Goal: Task Accomplishment & Management: Use online tool/utility

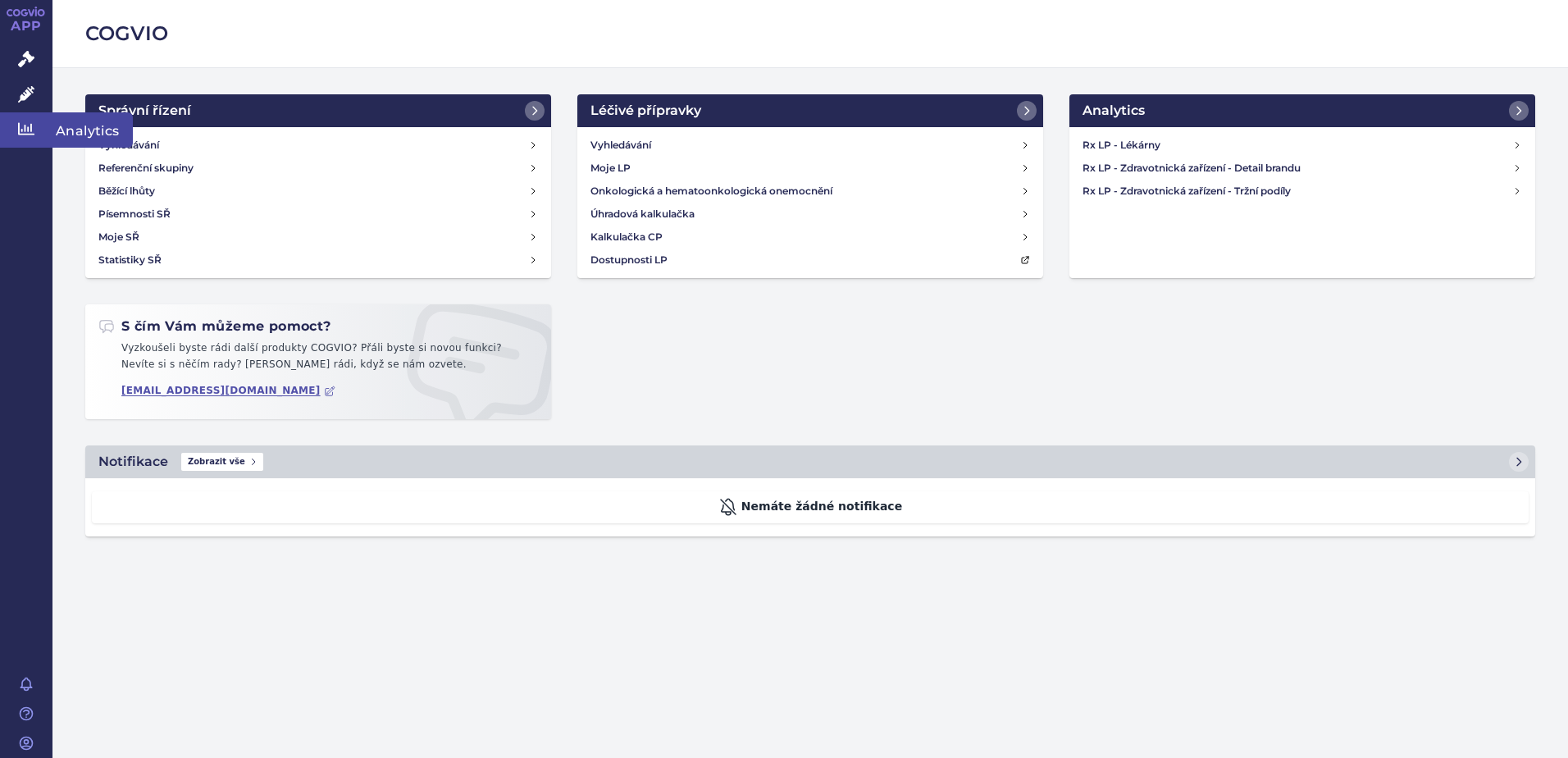
click at [25, 119] on link "Analytics" at bounding box center [26, 129] width 53 height 35
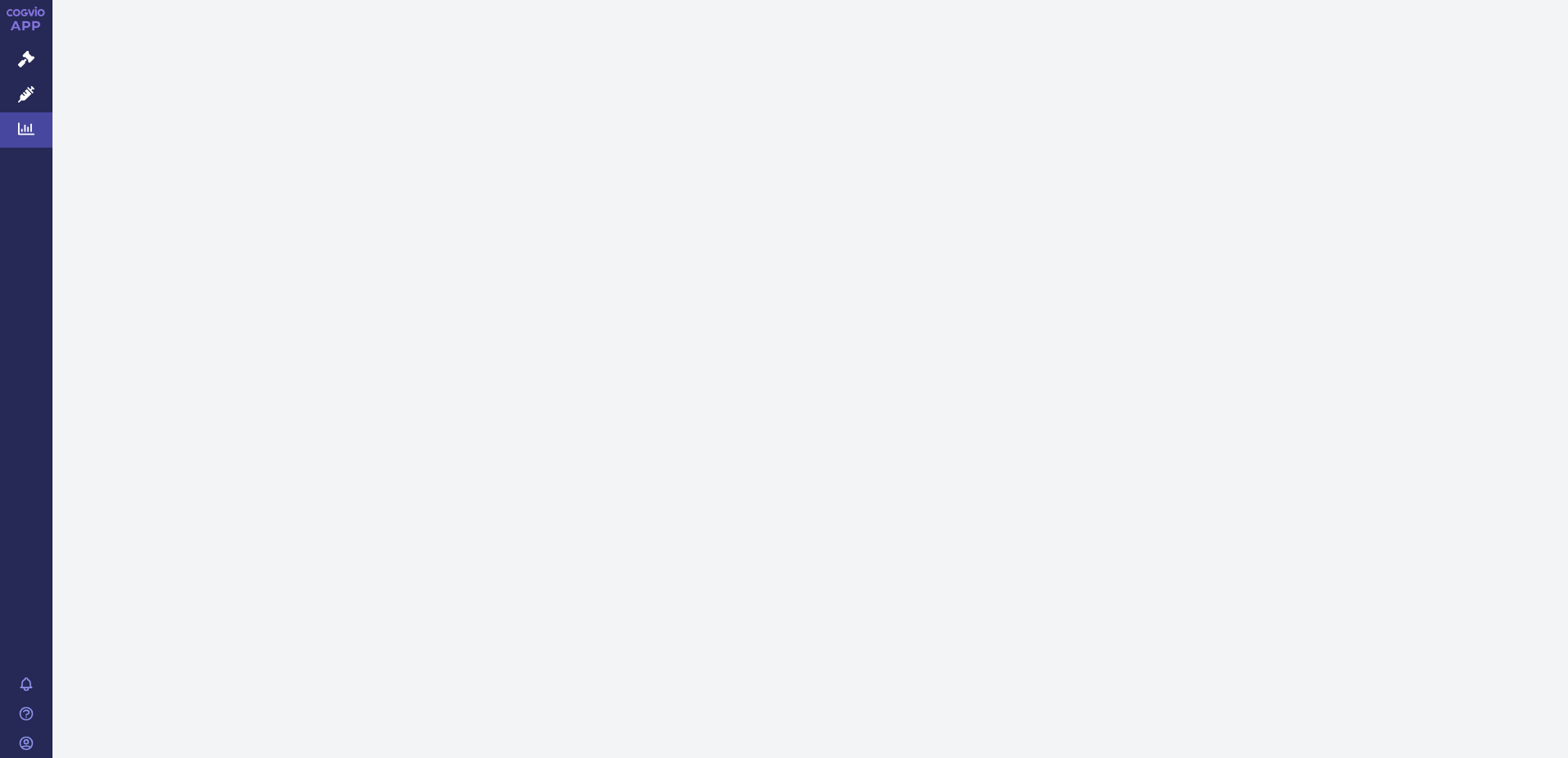
click at [96, 127] on span "Analytics" at bounding box center [93, 129] width 81 height 35
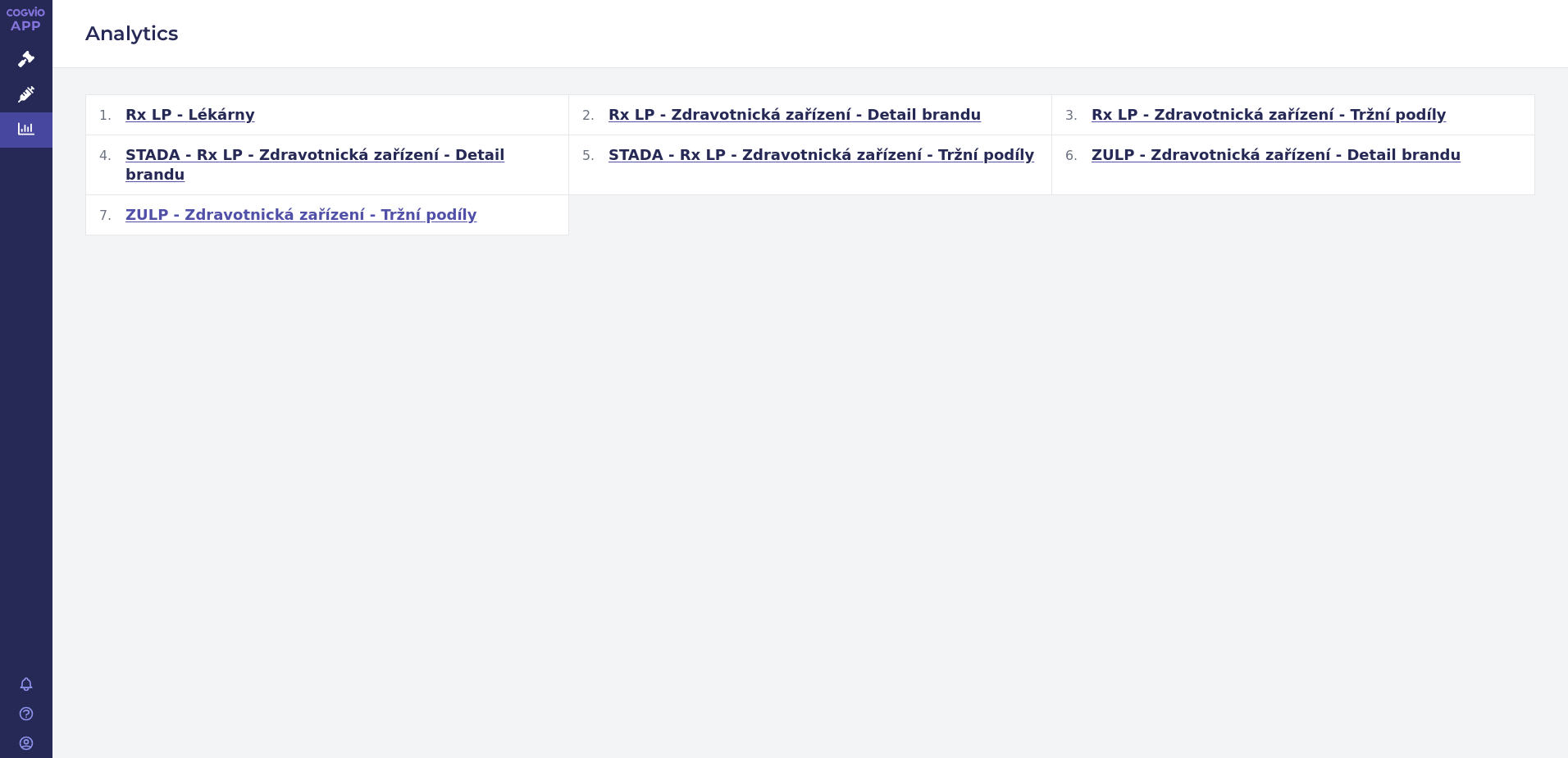
click at [302, 205] on span "ZULP - Zdravotnická zařízení - Tržní podíly" at bounding box center [301, 214] width 351 height 20
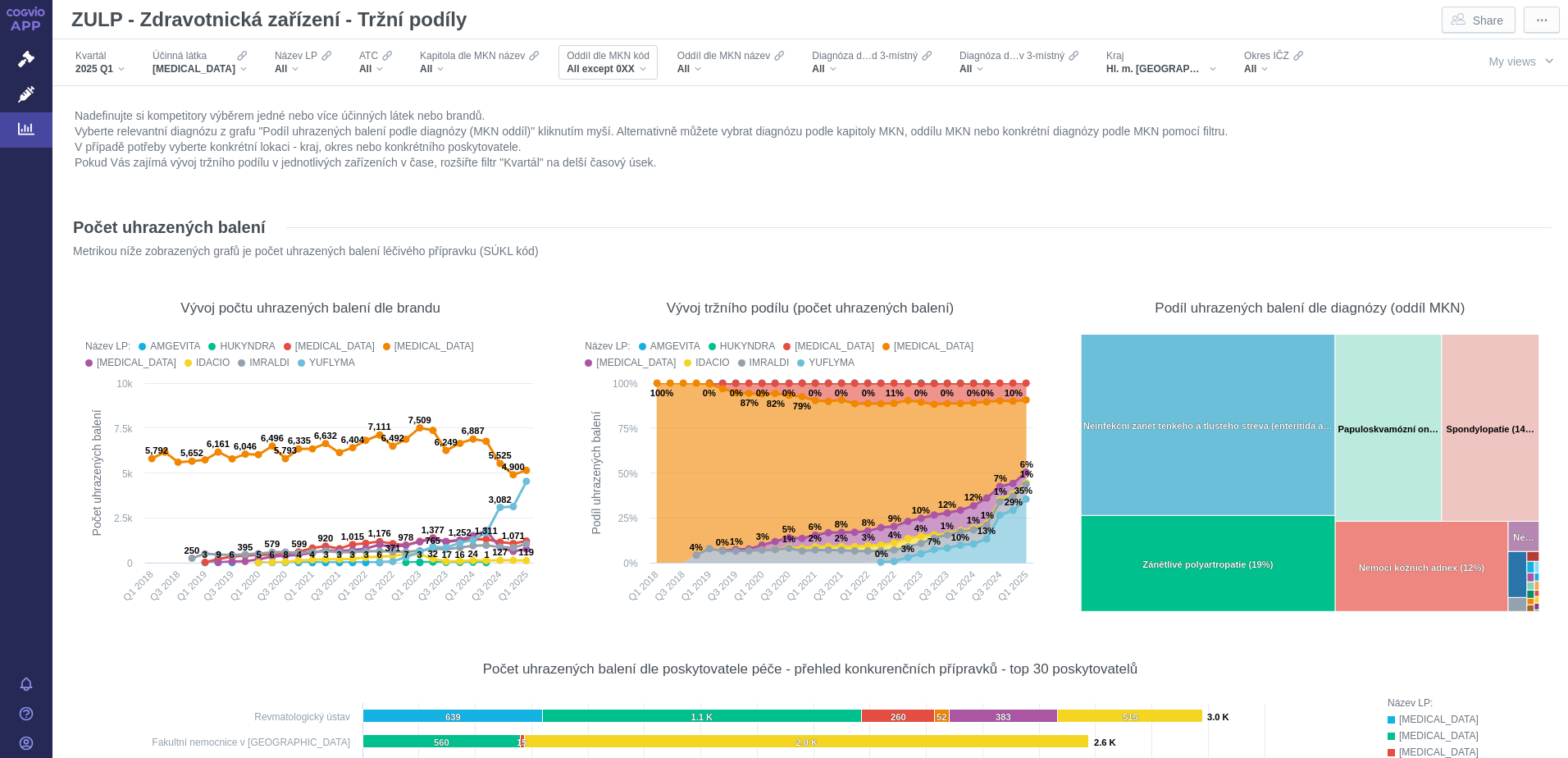
click at [637, 67] on div "Oddíl dle MKN kód All except 0XX" at bounding box center [608, 62] width 99 height 35
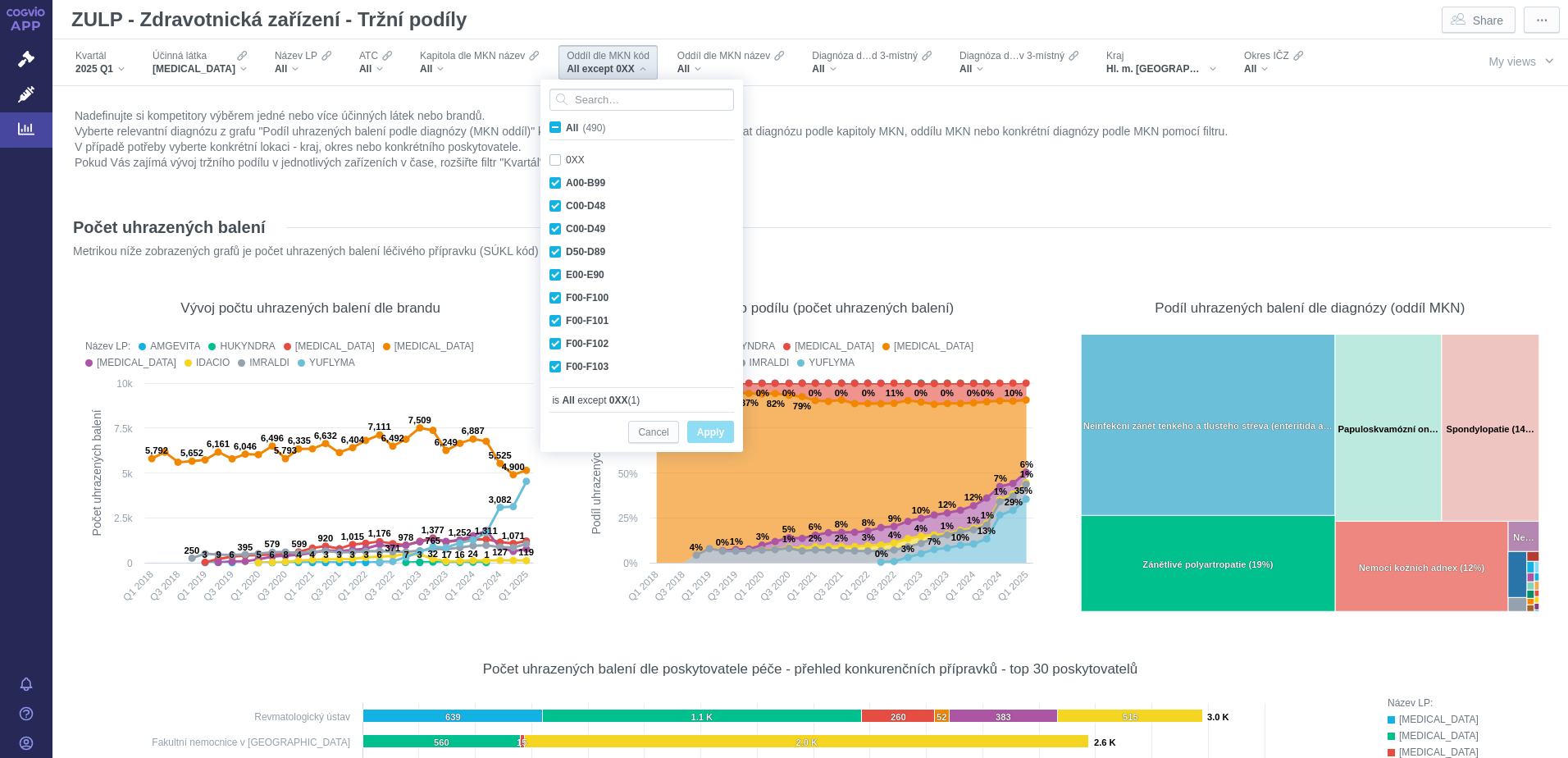
click at [565, 125] on span "All (490)" at bounding box center [585, 128] width 39 height 12
click at [565, 125] on input "All (490)" at bounding box center [570, 124] width 11 height 11
checkbox input "true"
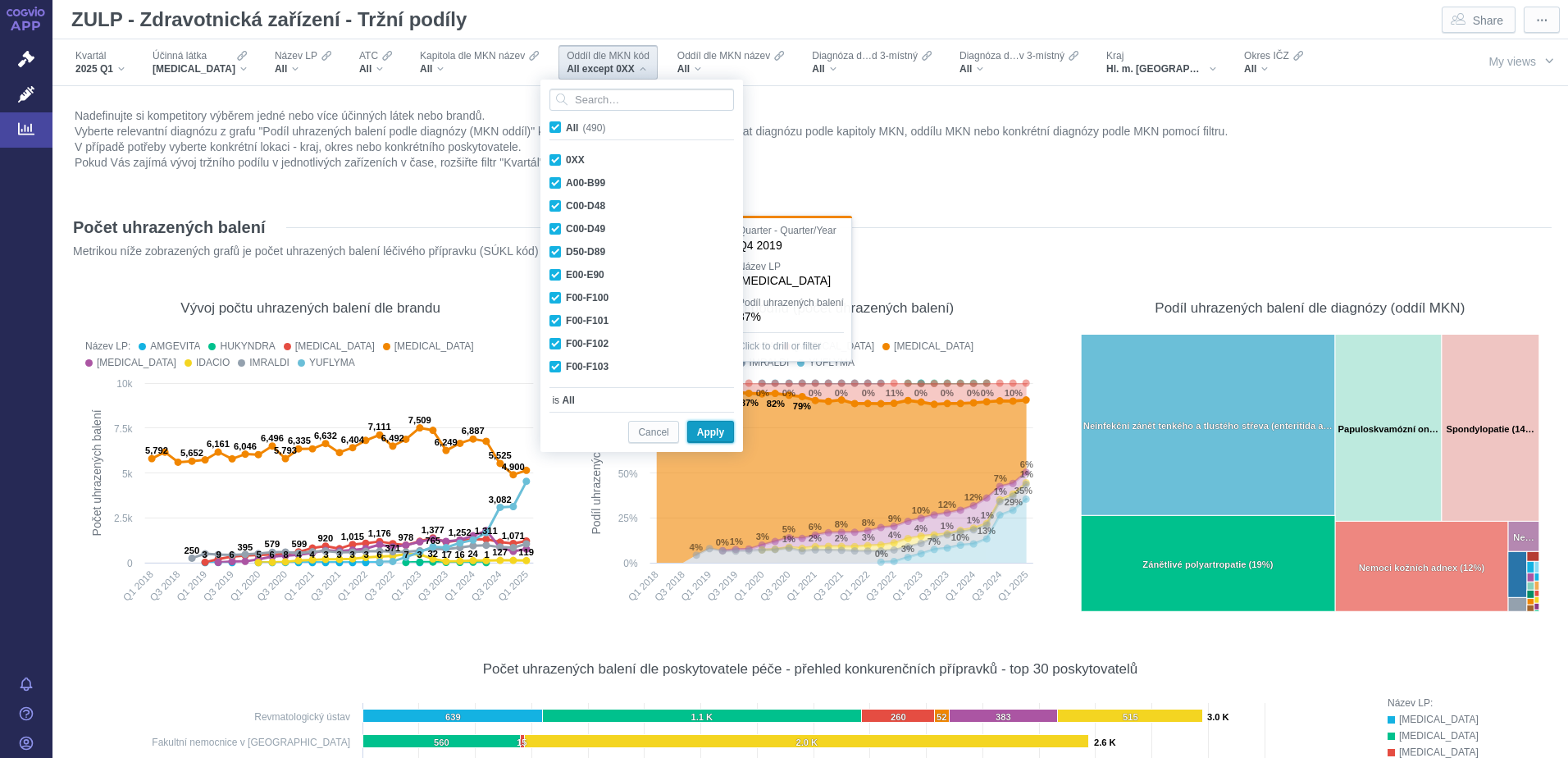
click at [713, 436] on span "Apply" at bounding box center [711, 432] width 27 height 20
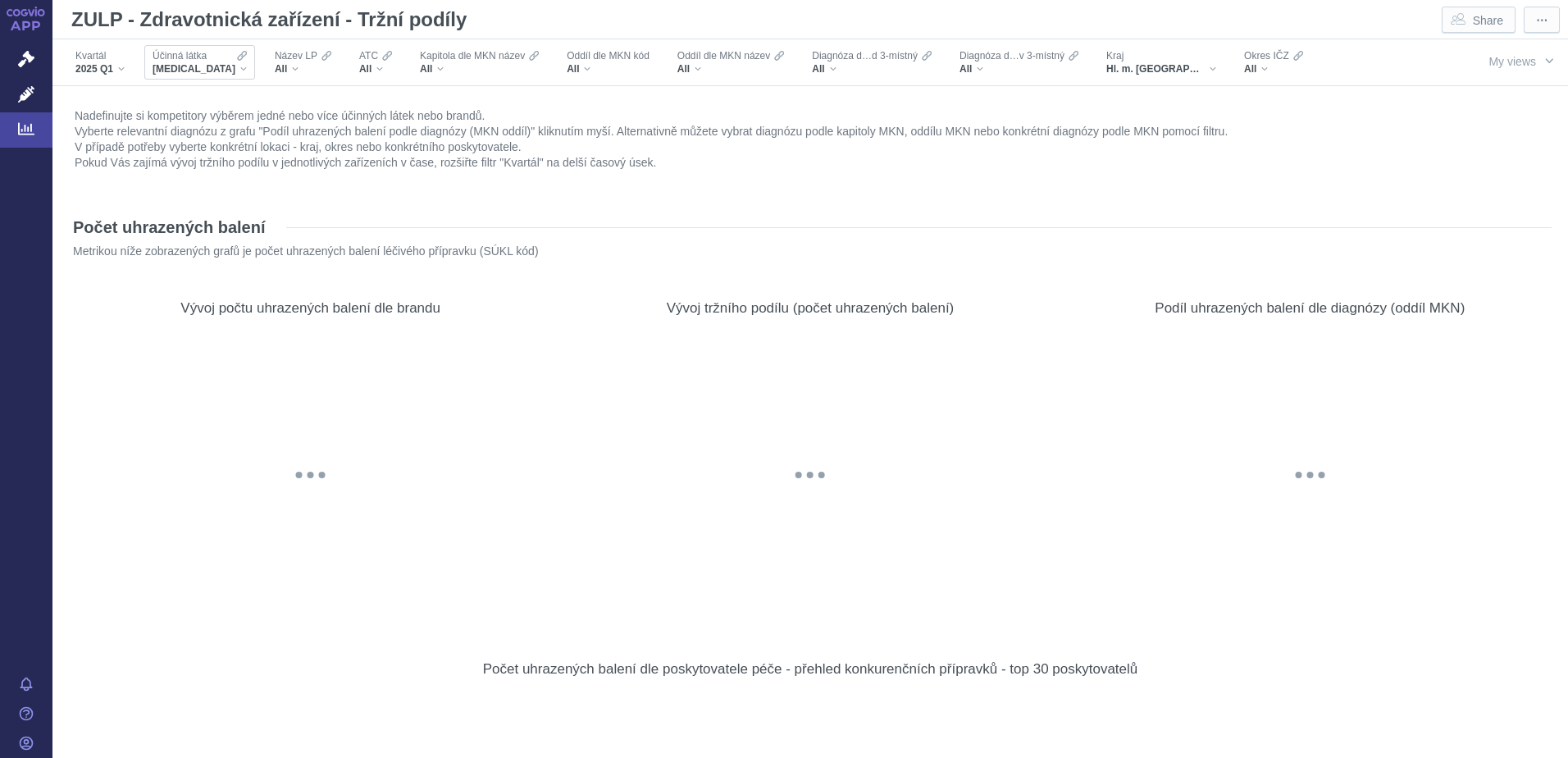
click at [208, 76] on div "Účinná látka ADALIMUMAB" at bounding box center [200, 62] width 110 height 35
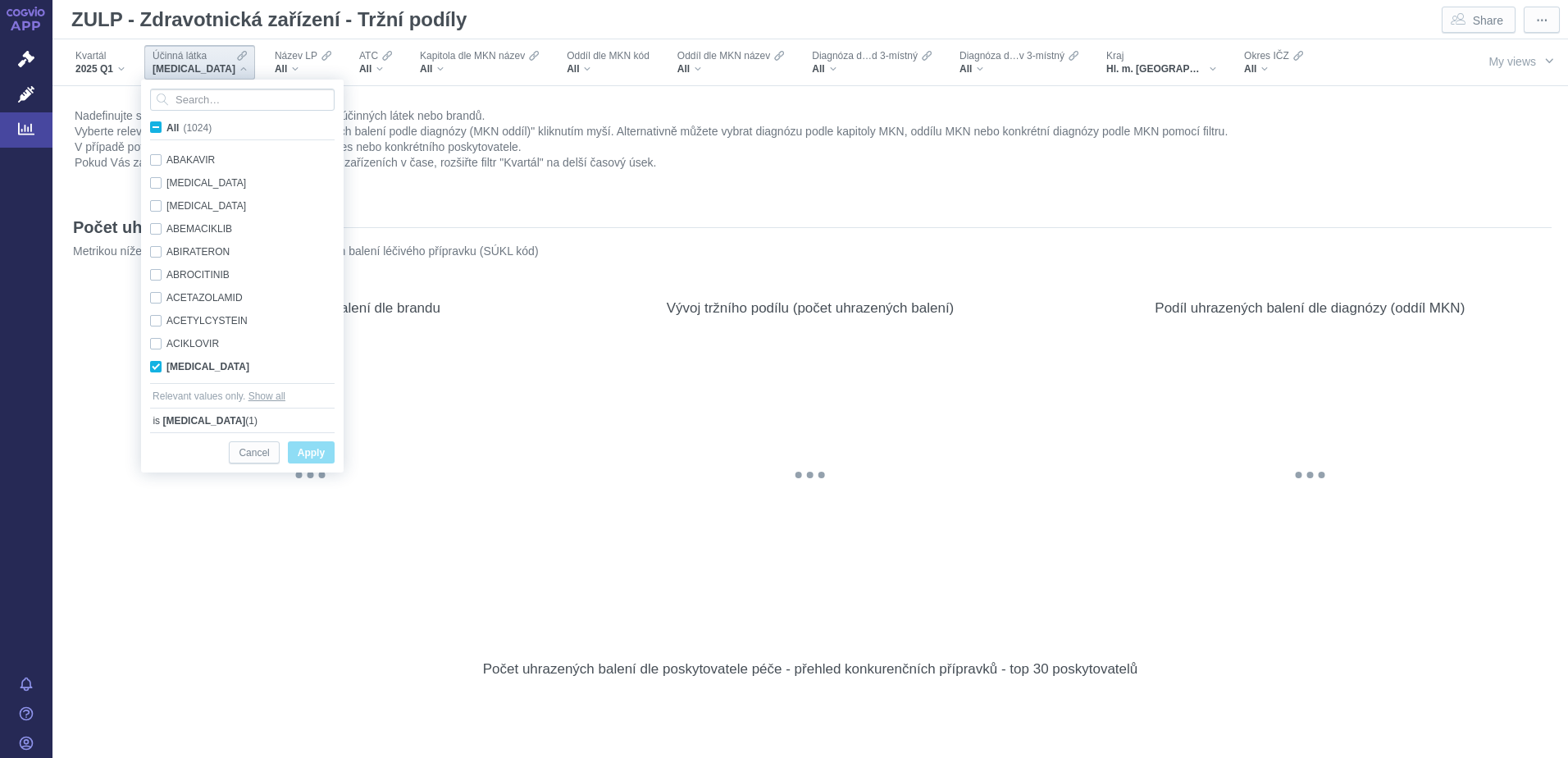
scroll to position [104, 0]
click at [190, 103] on input "Search attribute values" at bounding box center [242, 99] width 184 height 22
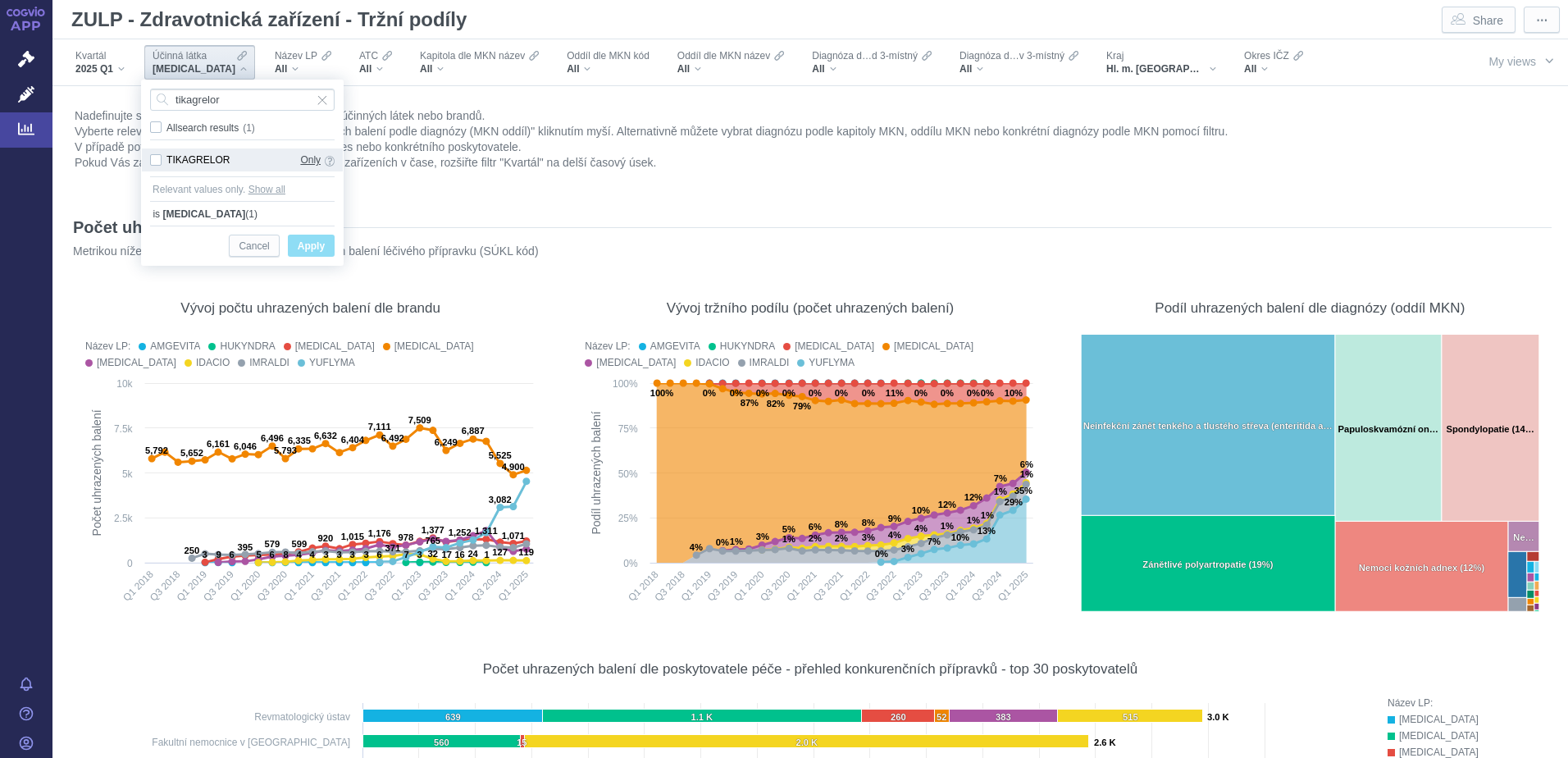
type input "tikagrelor"
click at [312, 156] on span "Only" at bounding box center [311, 160] width 20 height 18
checkbox input "true"
click at [309, 241] on span "Apply" at bounding box center [312, 246] width 27 height 20
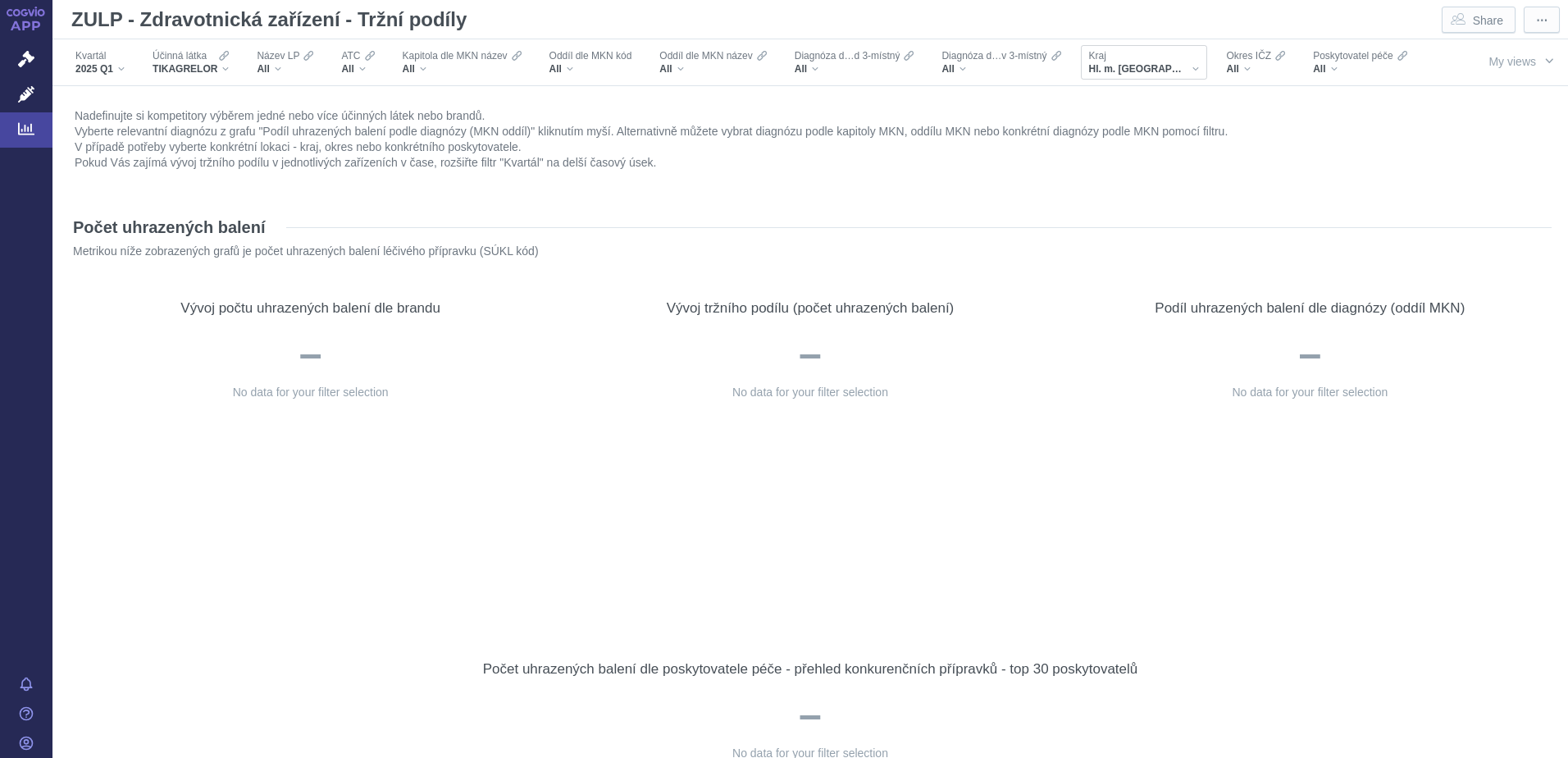
click at [1139, 71] on span "Hl. m. Praha" at bounding box center [1138, 68] width 98 height 13
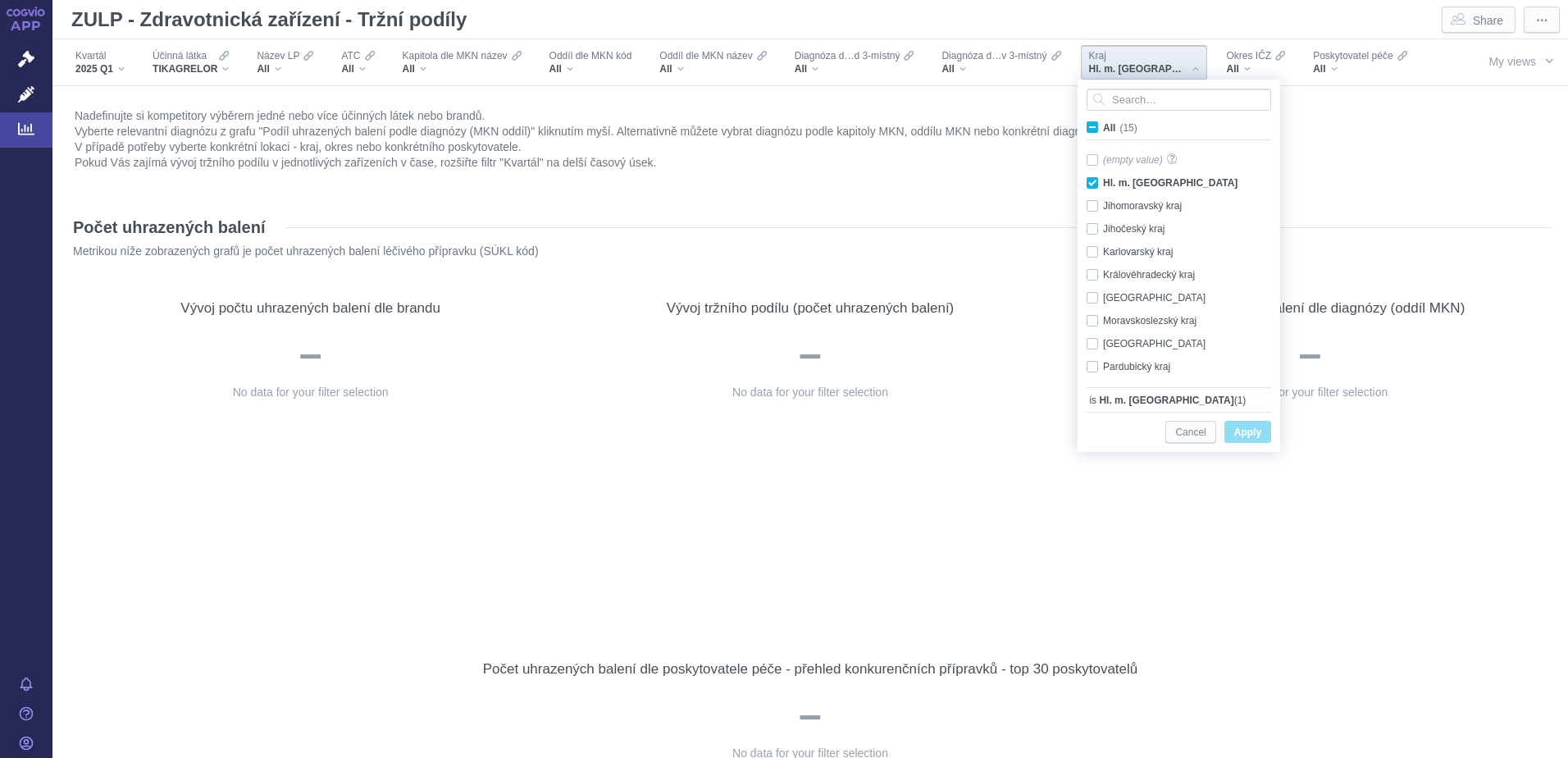
click at [1103, 130] on span "All (15)" at bounding box center [1120, 128] width 35 height 12
click at [1103, 130] on input "All (15)" at bounding box center [1108, 124] width 11 height 11
checkbox input "true"
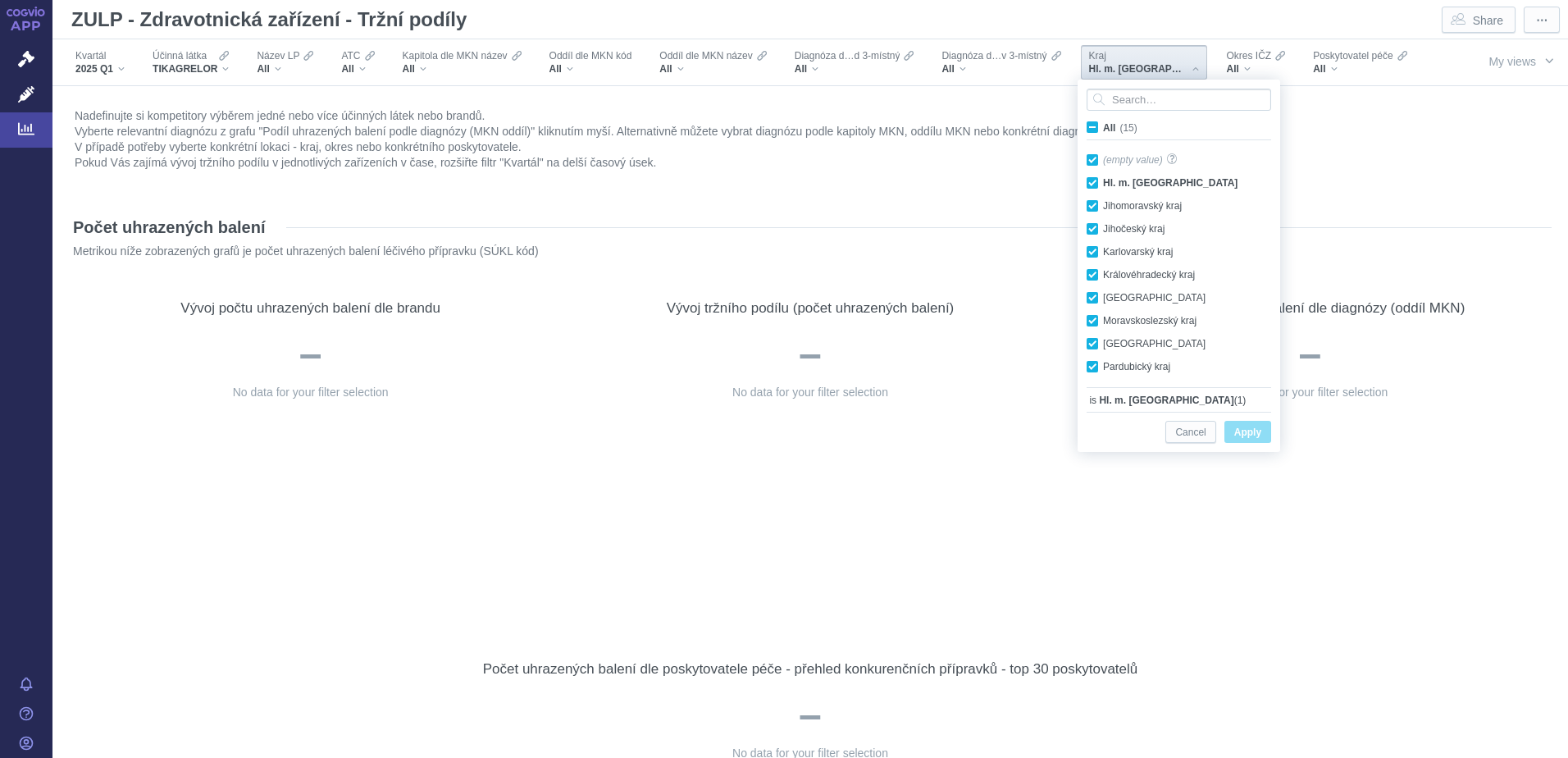
checkbox input "true"
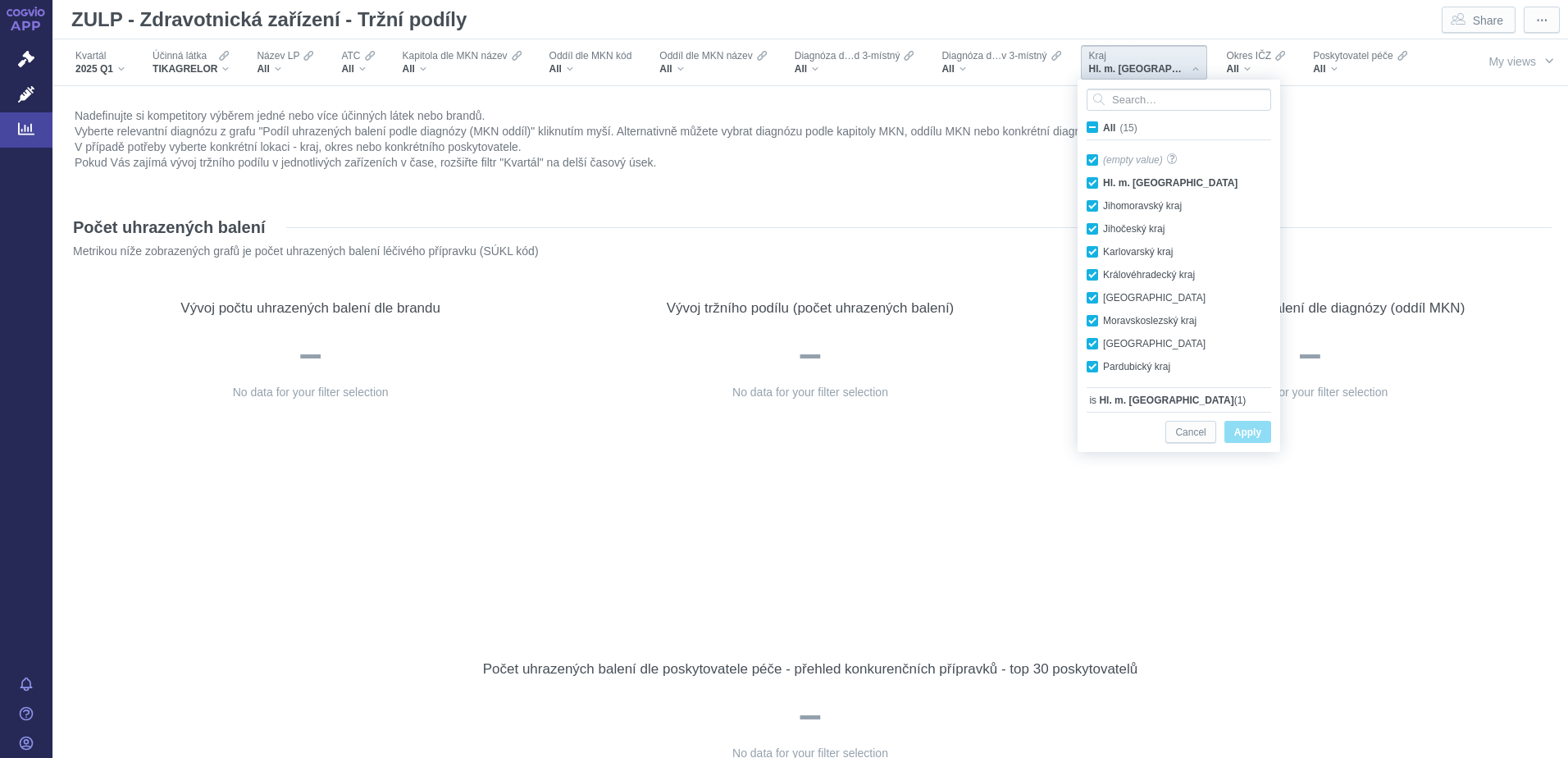
checkbox input "true"
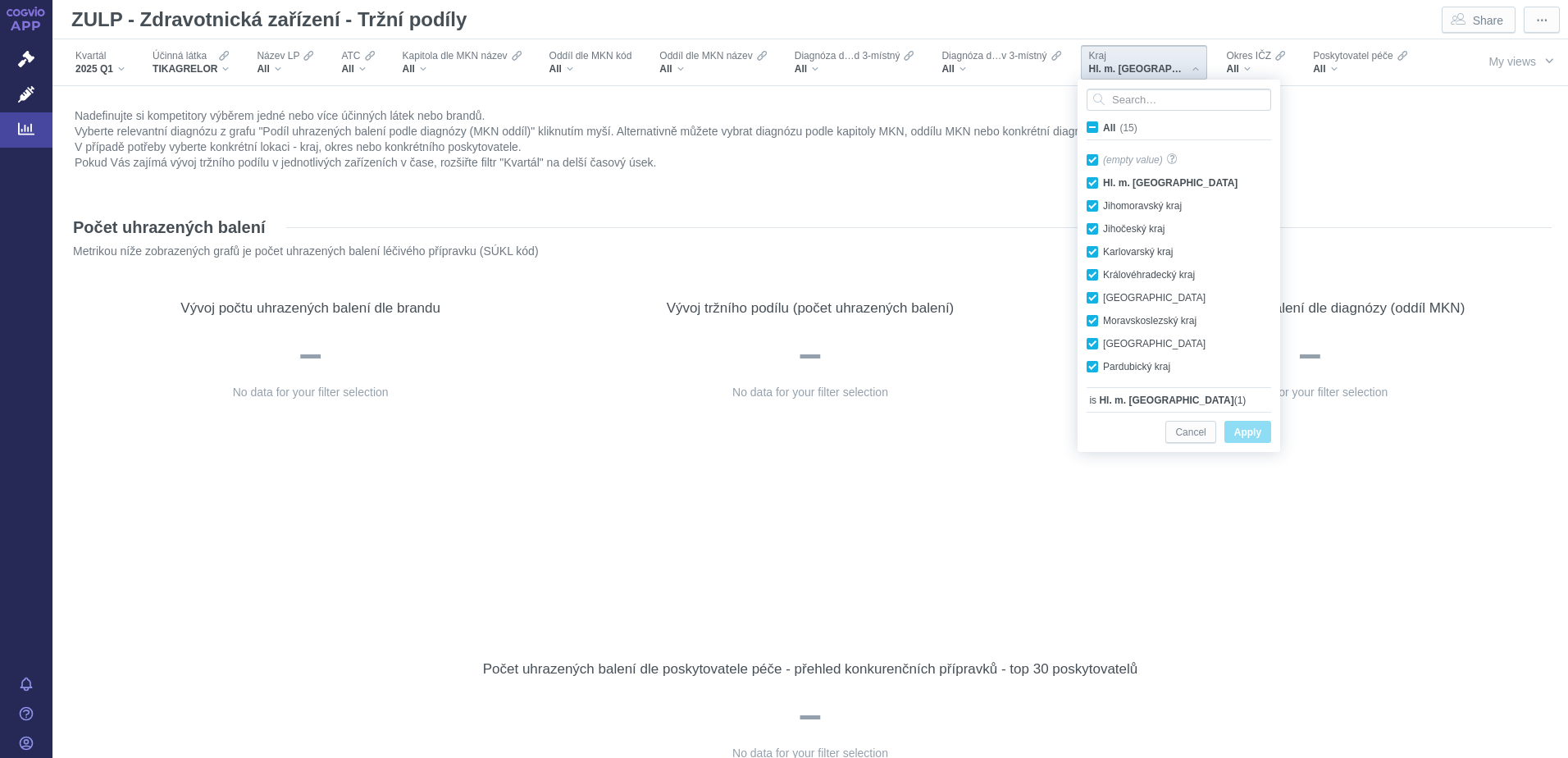
checkbox input "true"
click at [1236, 433] on span "Apply" at bounding box center [1248, 432] width 27 height 20
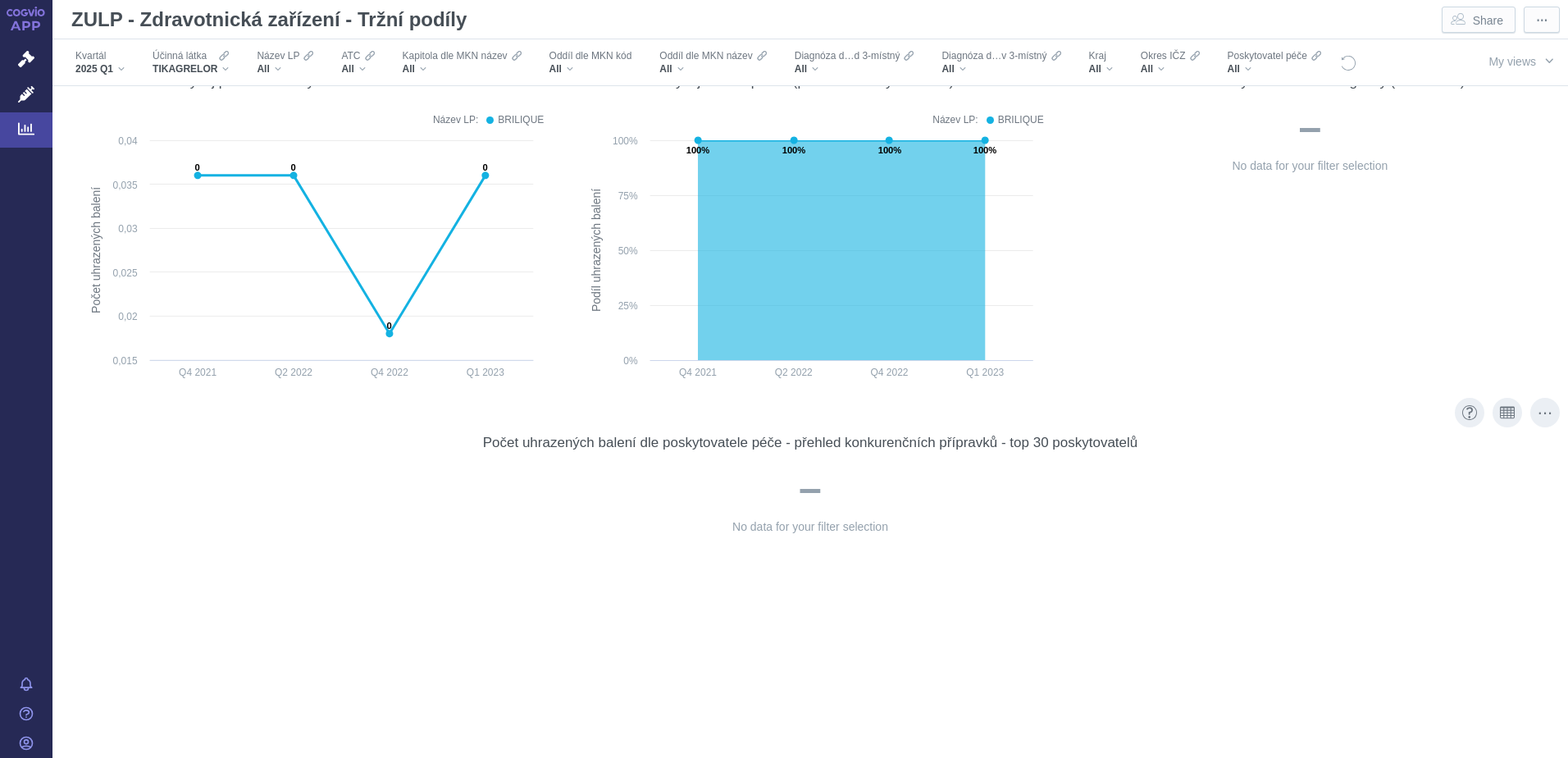
scroll to position [0, 0]
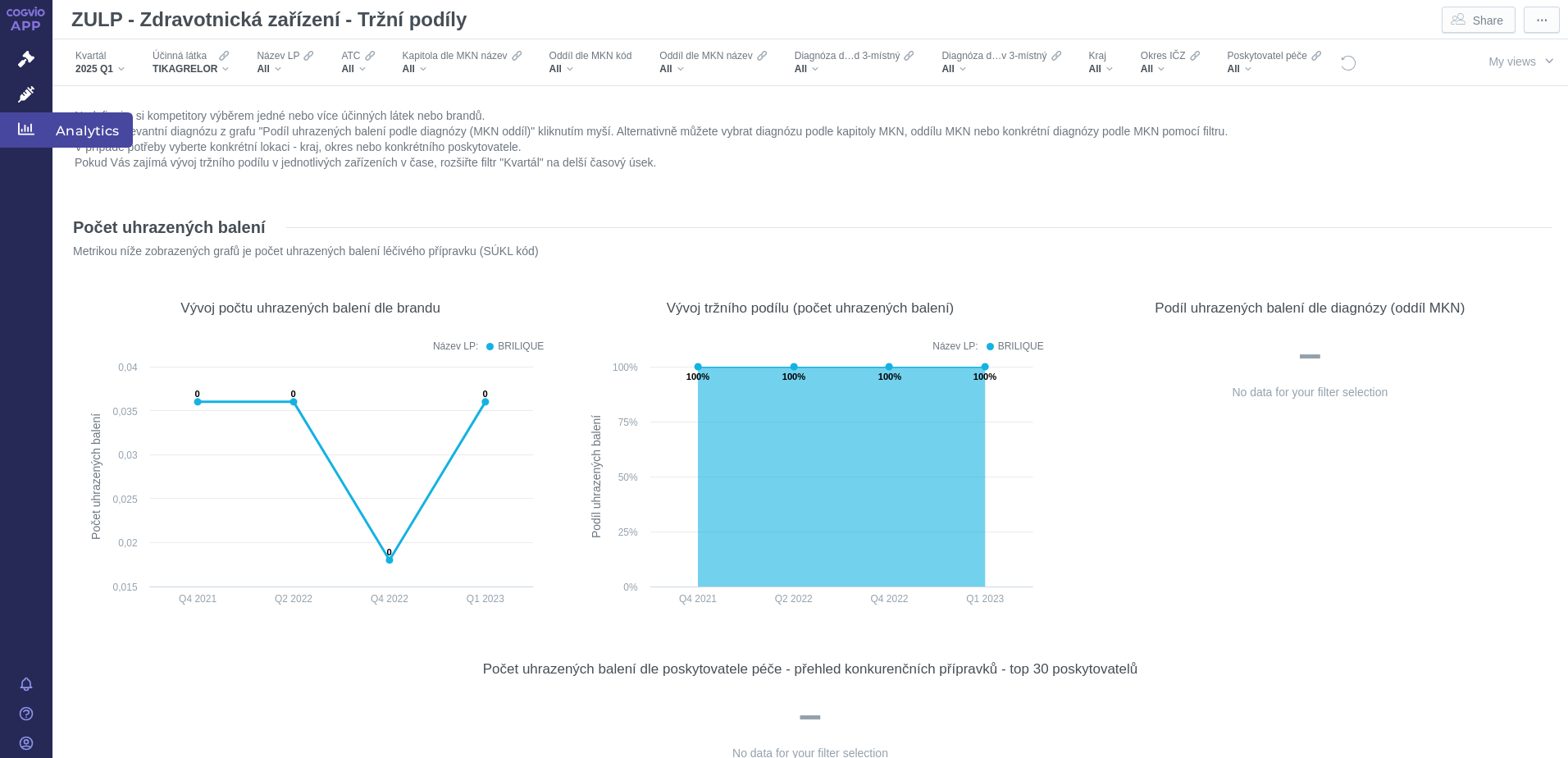
click at [22, 132] on icon at bounding box center [25, 128] width 16 height 16
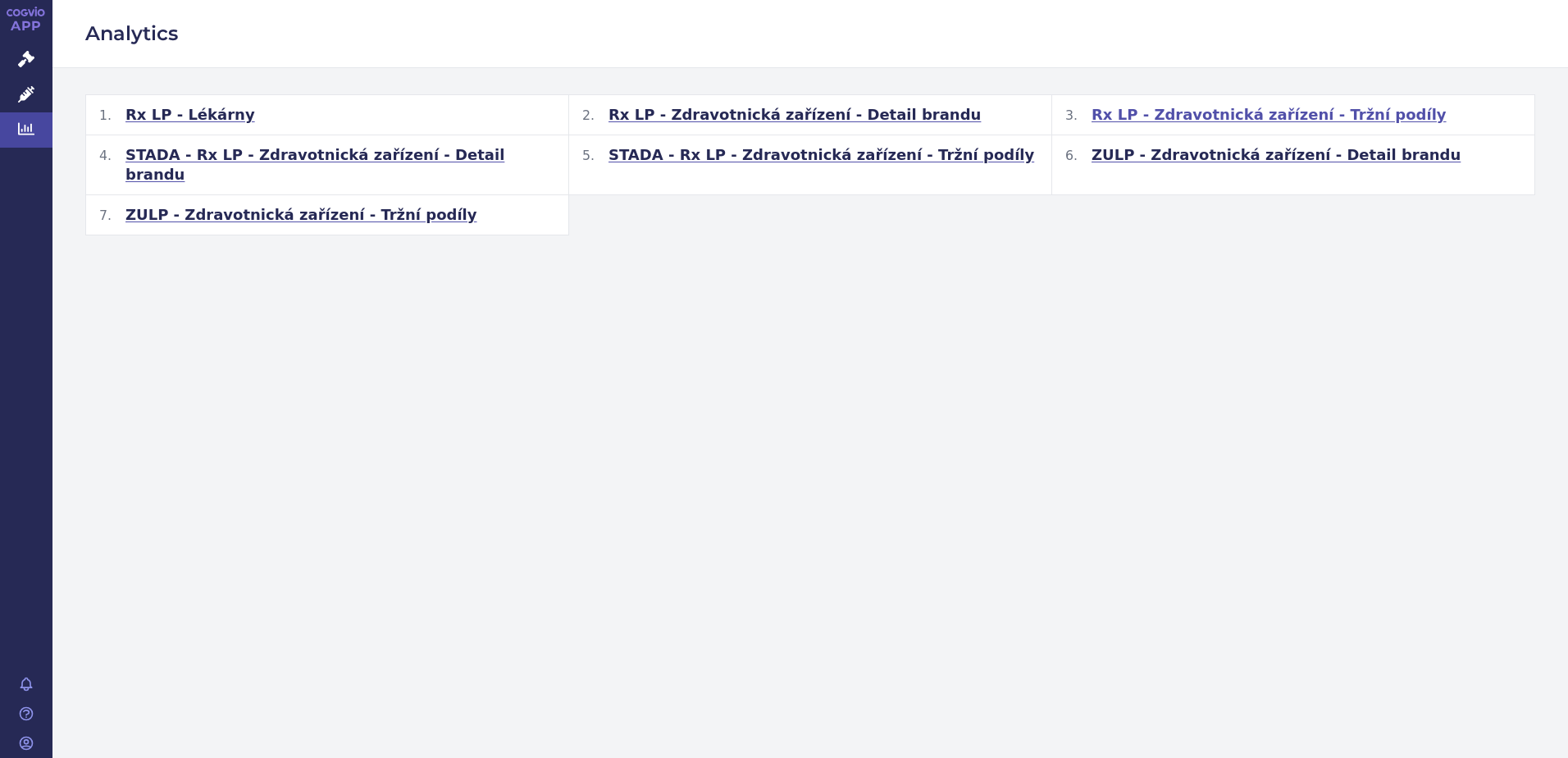
click at [1205, 112] on span "Rx LP - Zdravotnická zařízení - Tržní podíly" at bounding box center [1269, 115] width 355 height 20
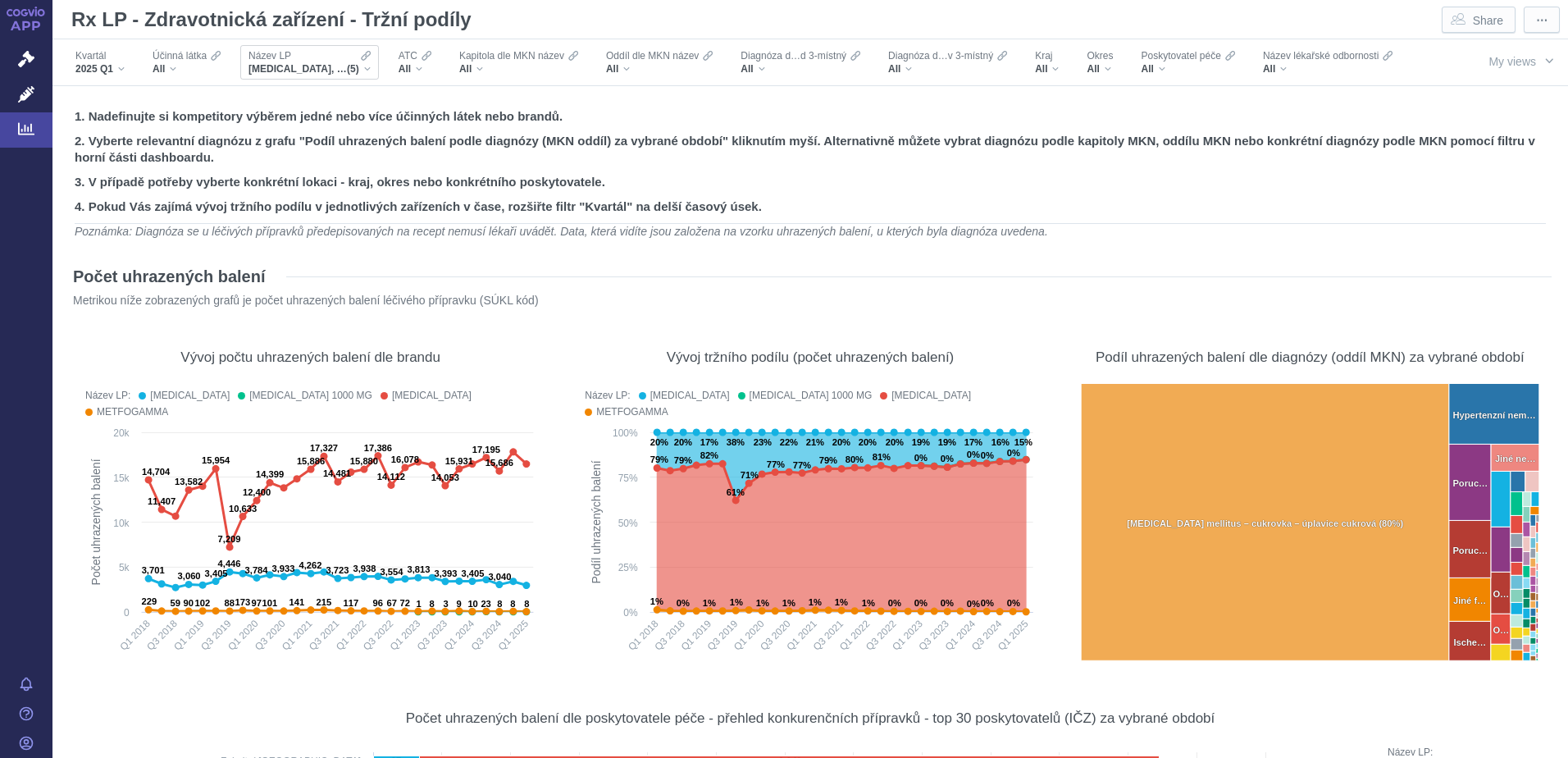
click at [368, 65] on div "[MEDICAL_DATA], [MEDICAL_DATA] 1000 MG, [MEDICAL_DATA], METFOGAMMA, METFOGAMMA …" at bounding box center [310, 68] width 122 height 13
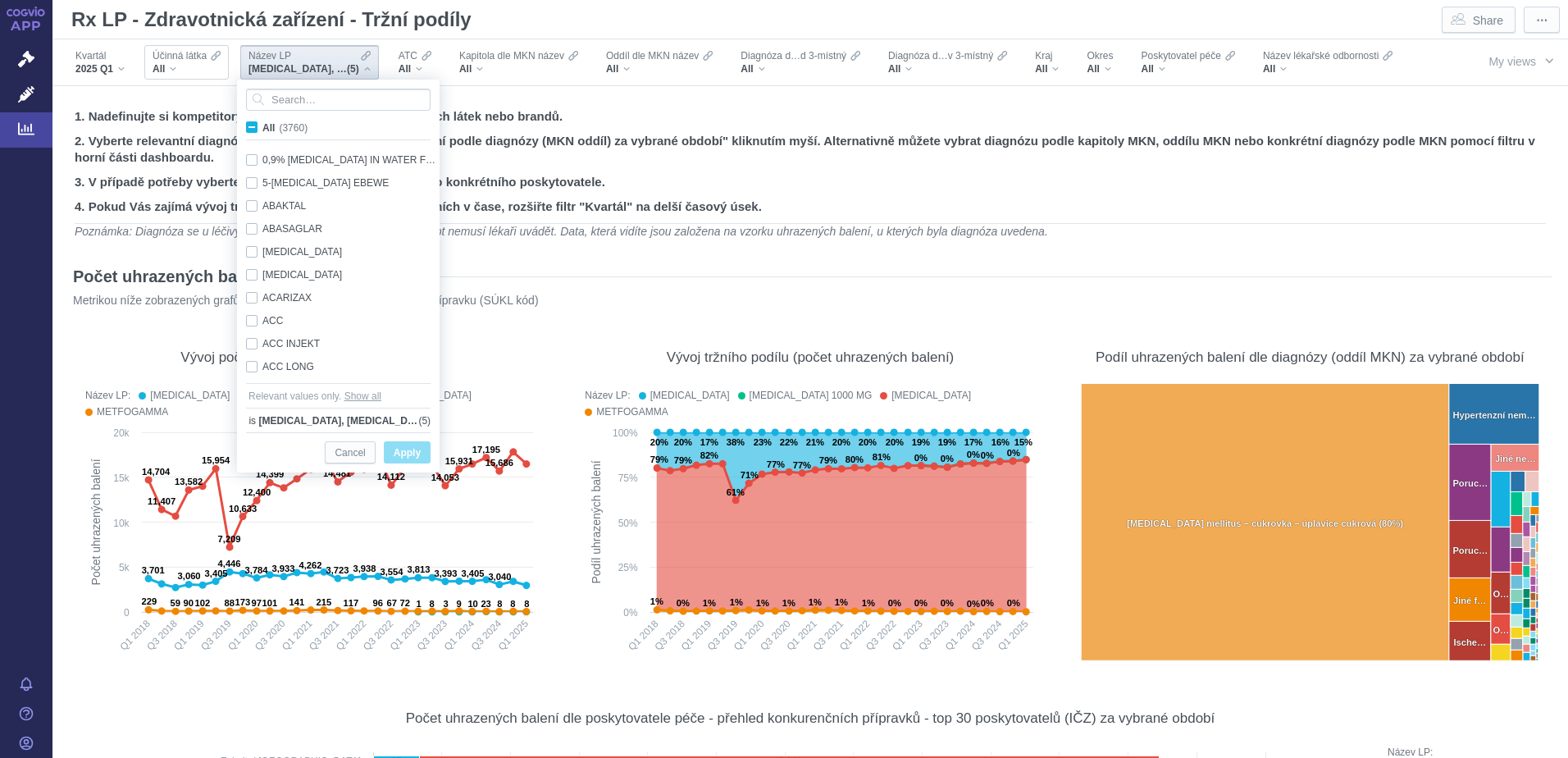
click at [198, 64] on div "All" at bounding box center [187, 68] width 68 height 13
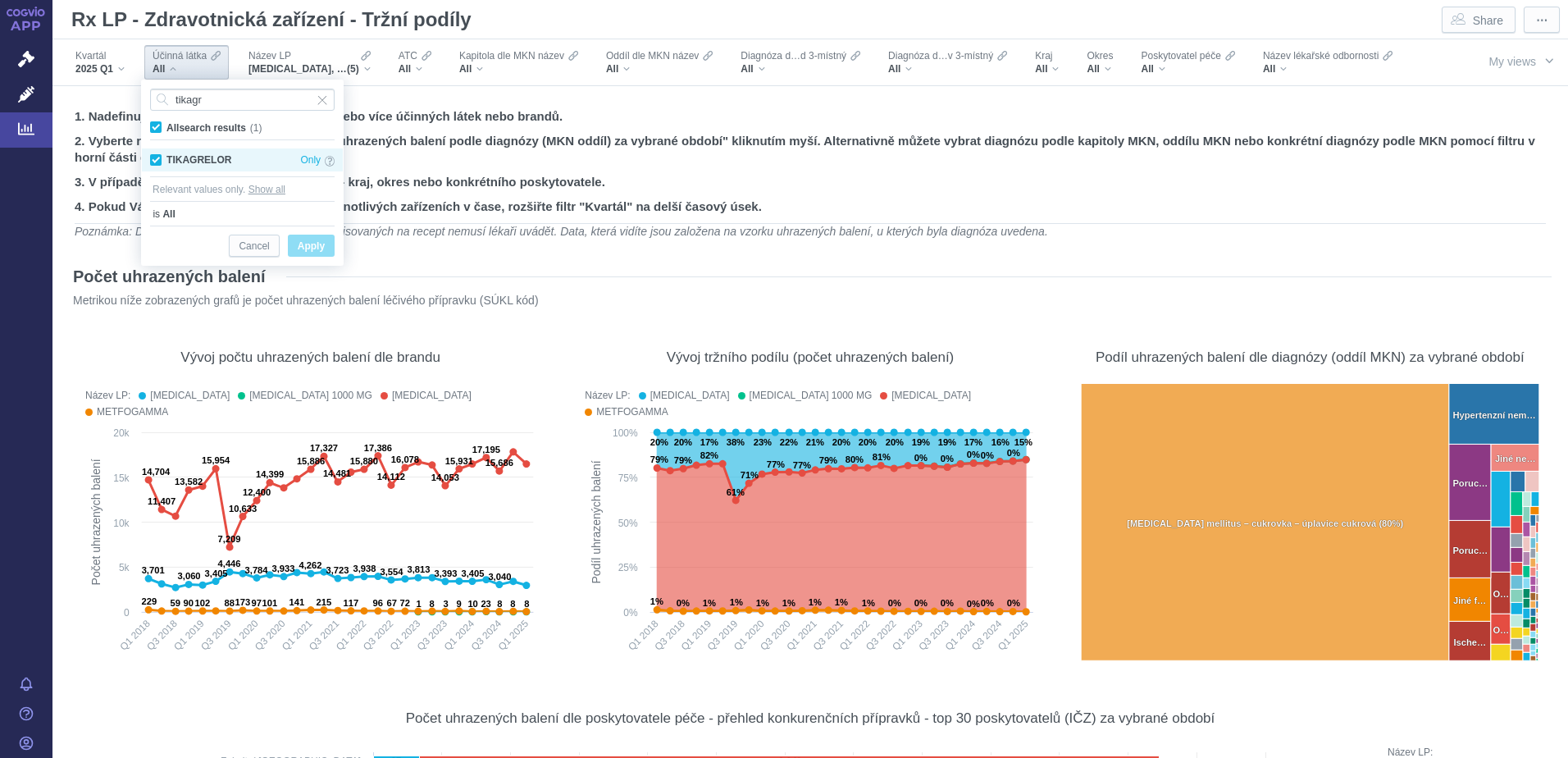
type input "tikagr"
click at [220, 158] on div "TIKAGRELOR Only" at bounding box center [242, 160] width 201 height 23
checkbox input "false"
click at [308, 158] on span "Only" at bounding box center [311, 160] width 20 height 18
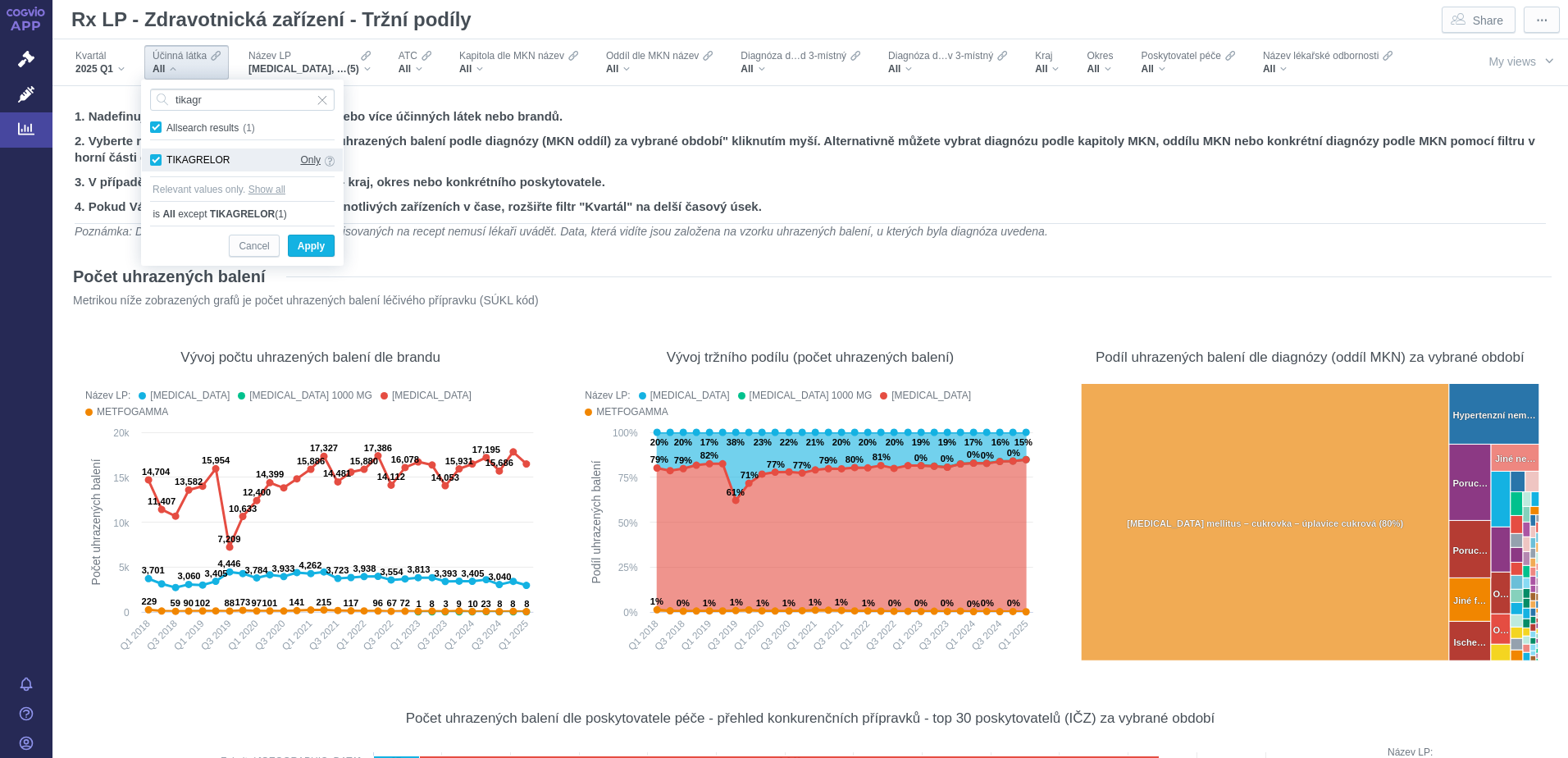
checkbox input "true"
click at [308, 246] on span "Apply" at bounding box center [312, 246] width 27 height 20
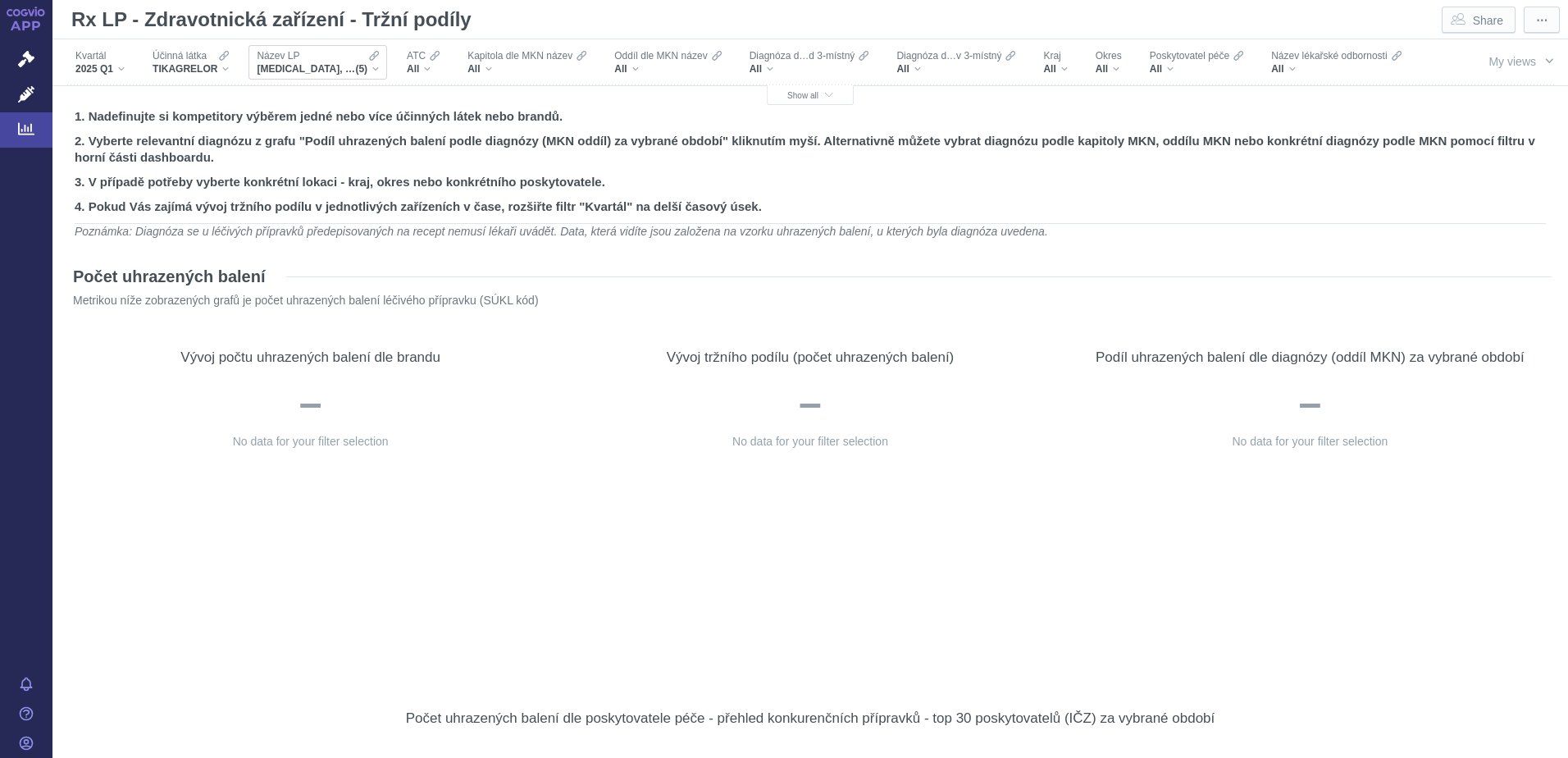
click at [352, 66] on span "[MEDICAL_DATA], [MEDICAL_DATA] 1000 MG, [MEDICAL_DATA], METFOGAMMA, METFOGAMMA …" at bounding box center [306, 68] width 98 height 13
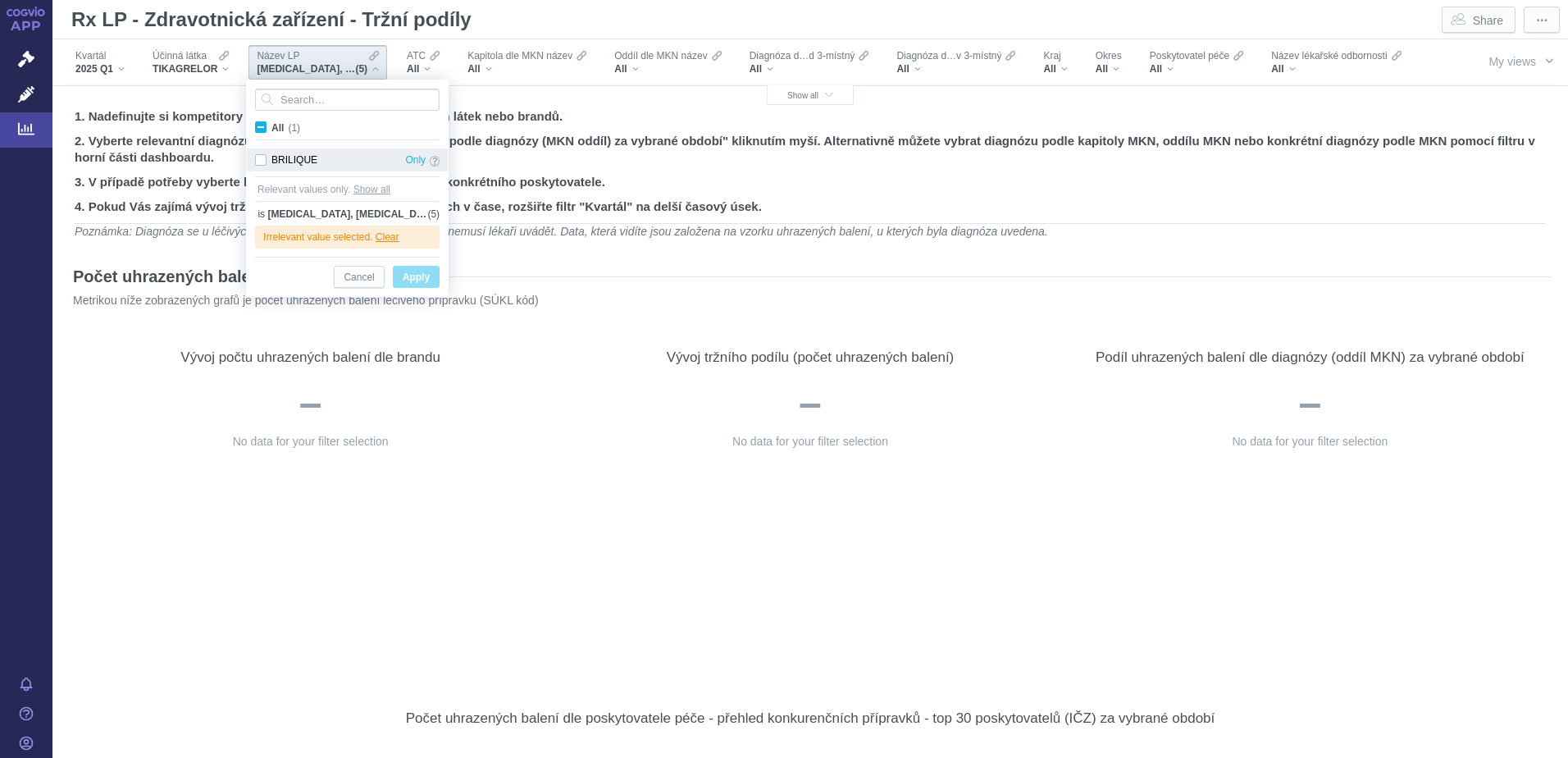
click at [263, 160] on div "BRILIQUE Only" at bounding box center [347, 160] width 201 height 23
checkbox input "true"
click at [410, 160] on span "Only" at bounding box center [415, 160] width 20 height 18
click at [408, 279] on span "Apply" at bounding box center [416, 278] width 27 height 20
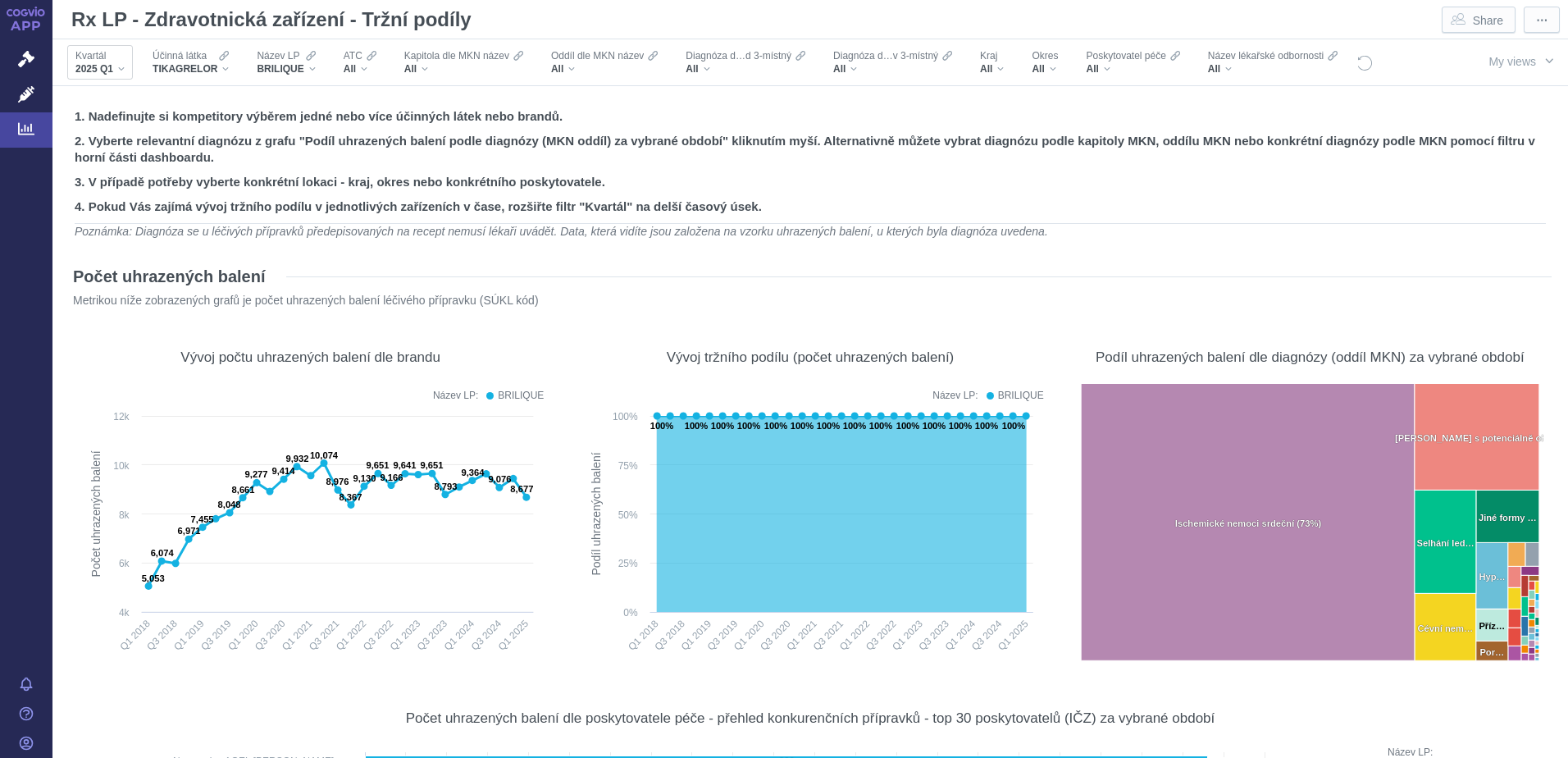
click at [103, 72] on span "2025 Q1" at bounding box center [94, 68] width 37 height 13
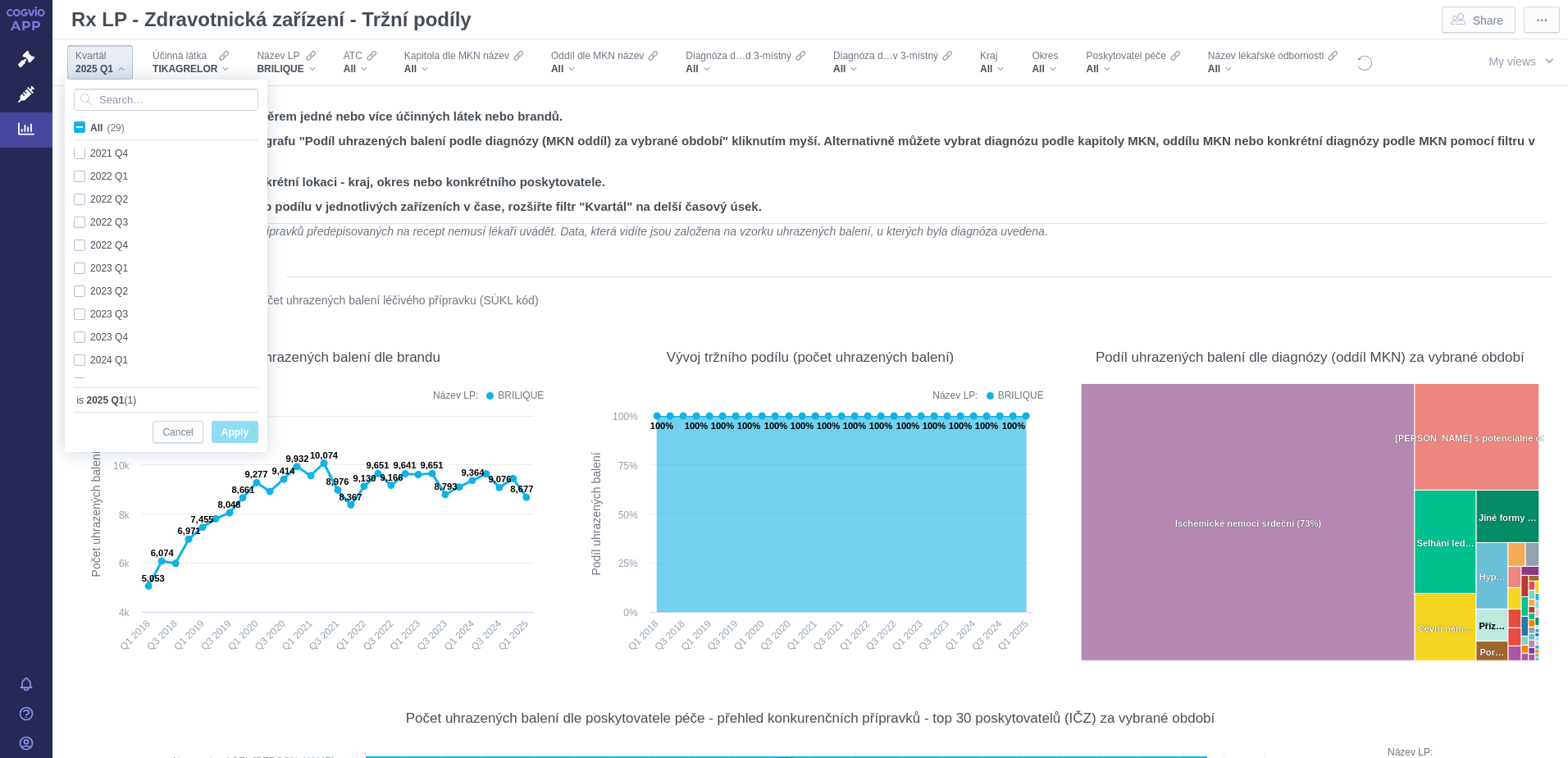
scroll to position [436, 0]
click at [90, 122] on span "All (29)" at bounding box center [107, 128] width 35 height 12
click at [90, 121] on input "All (29)" at bounding box center [95, 124] width 11 height 11
checkbox input "true"
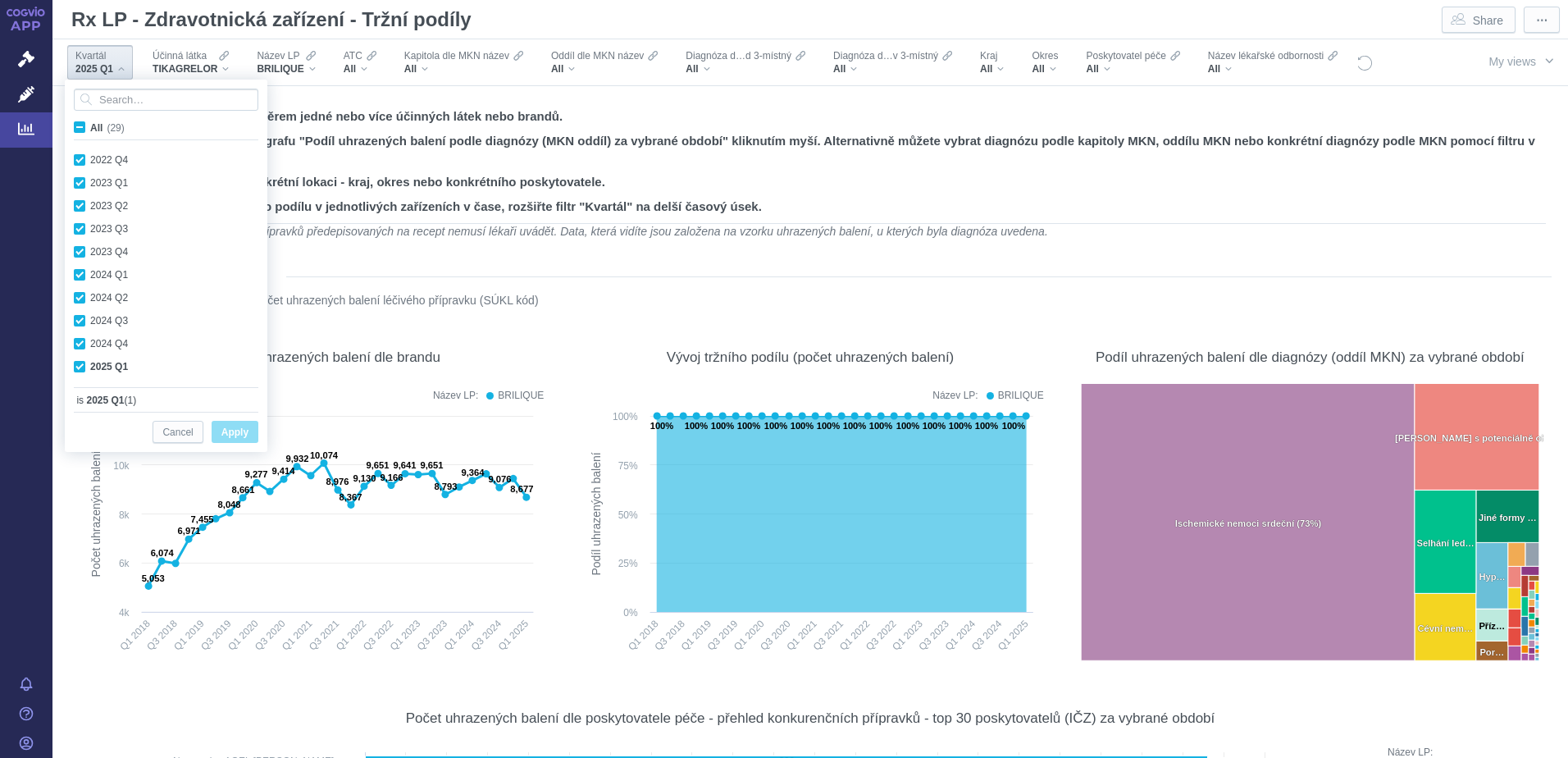
checkbox input "true"
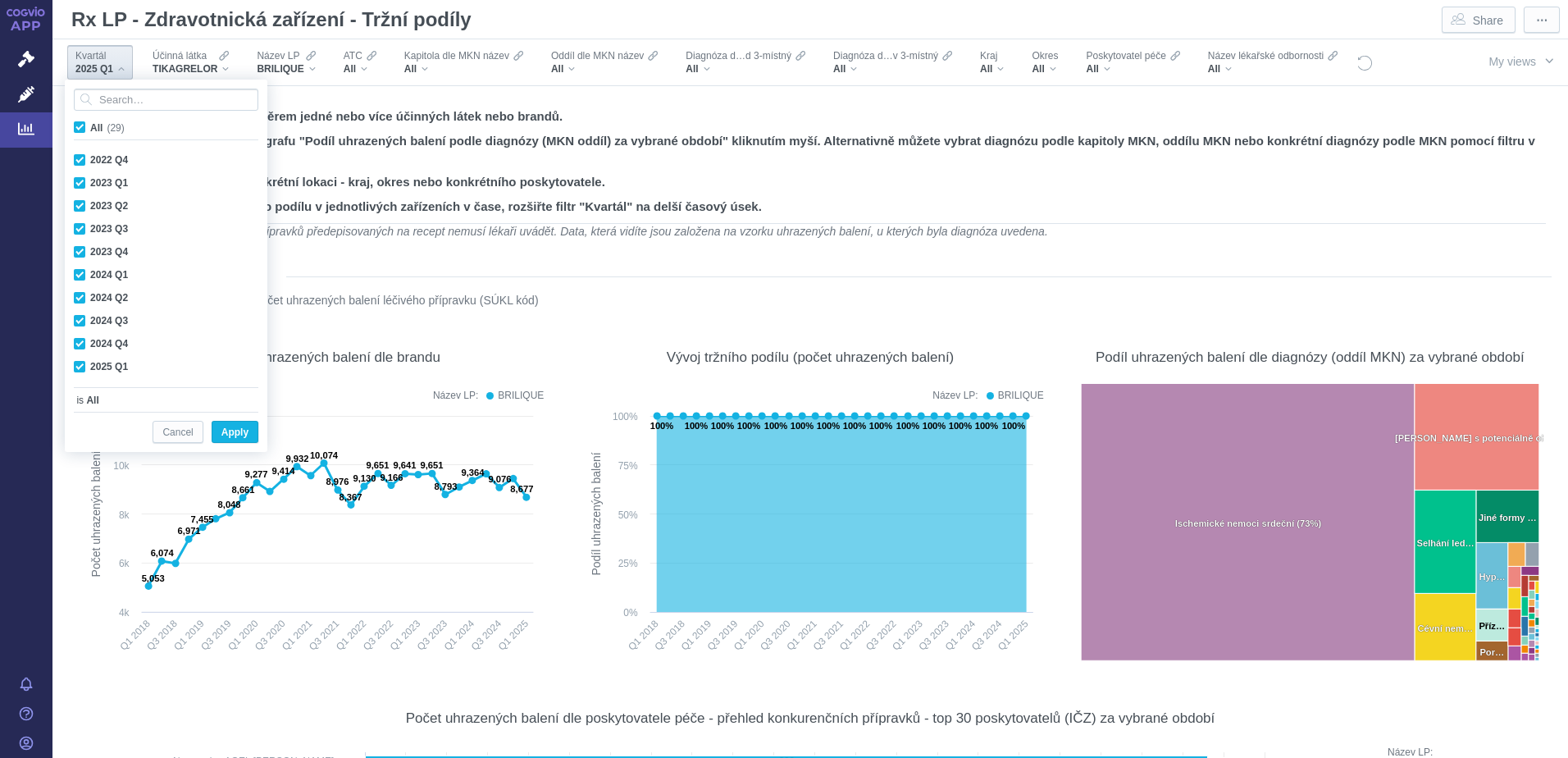
checkbox input "true"
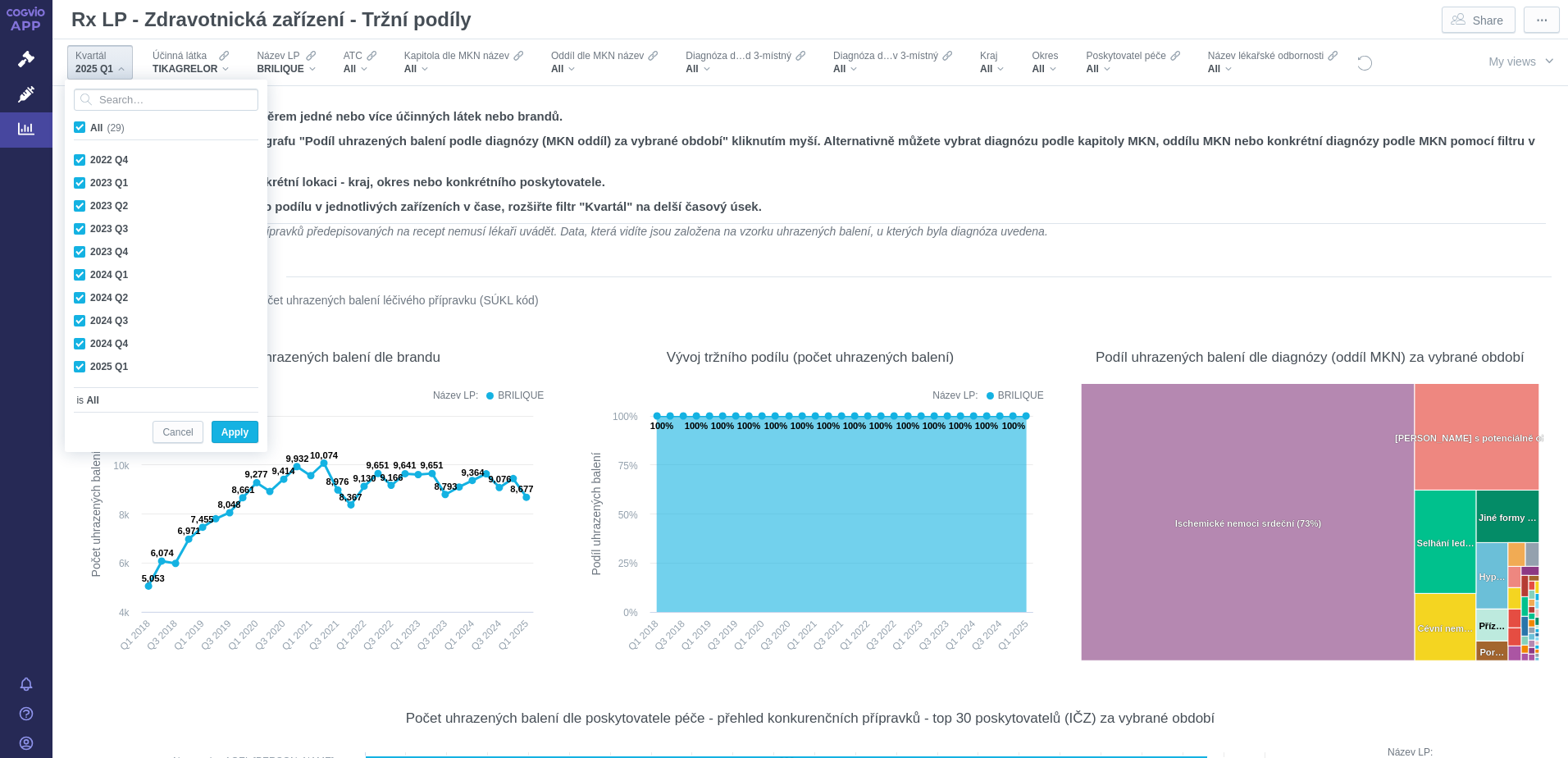
checkbox input "true"
click at [228, 428] on span "Apply" at bounding box center [235, 432] width 27 height 20
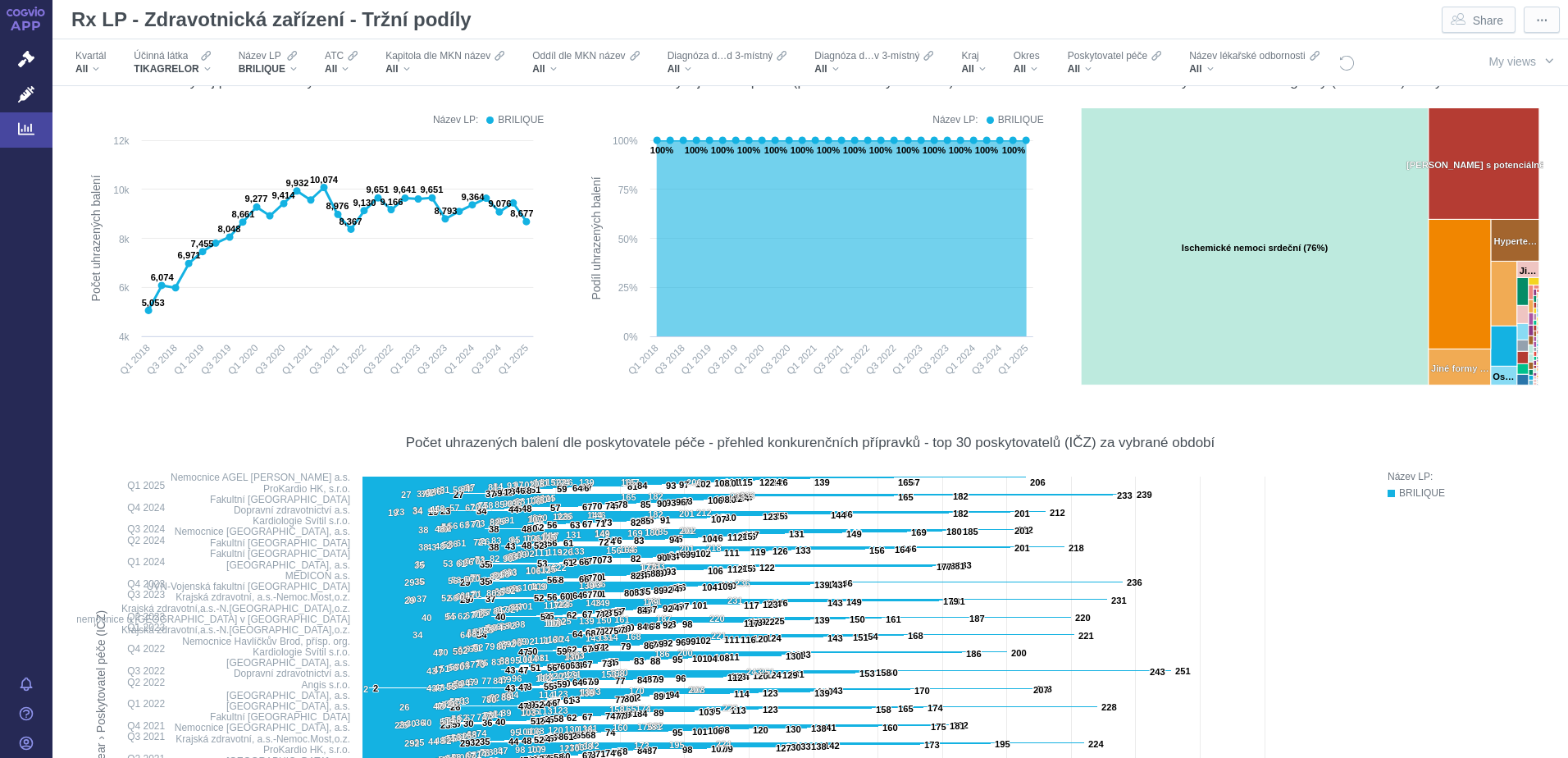
scroll to position [0, 0]
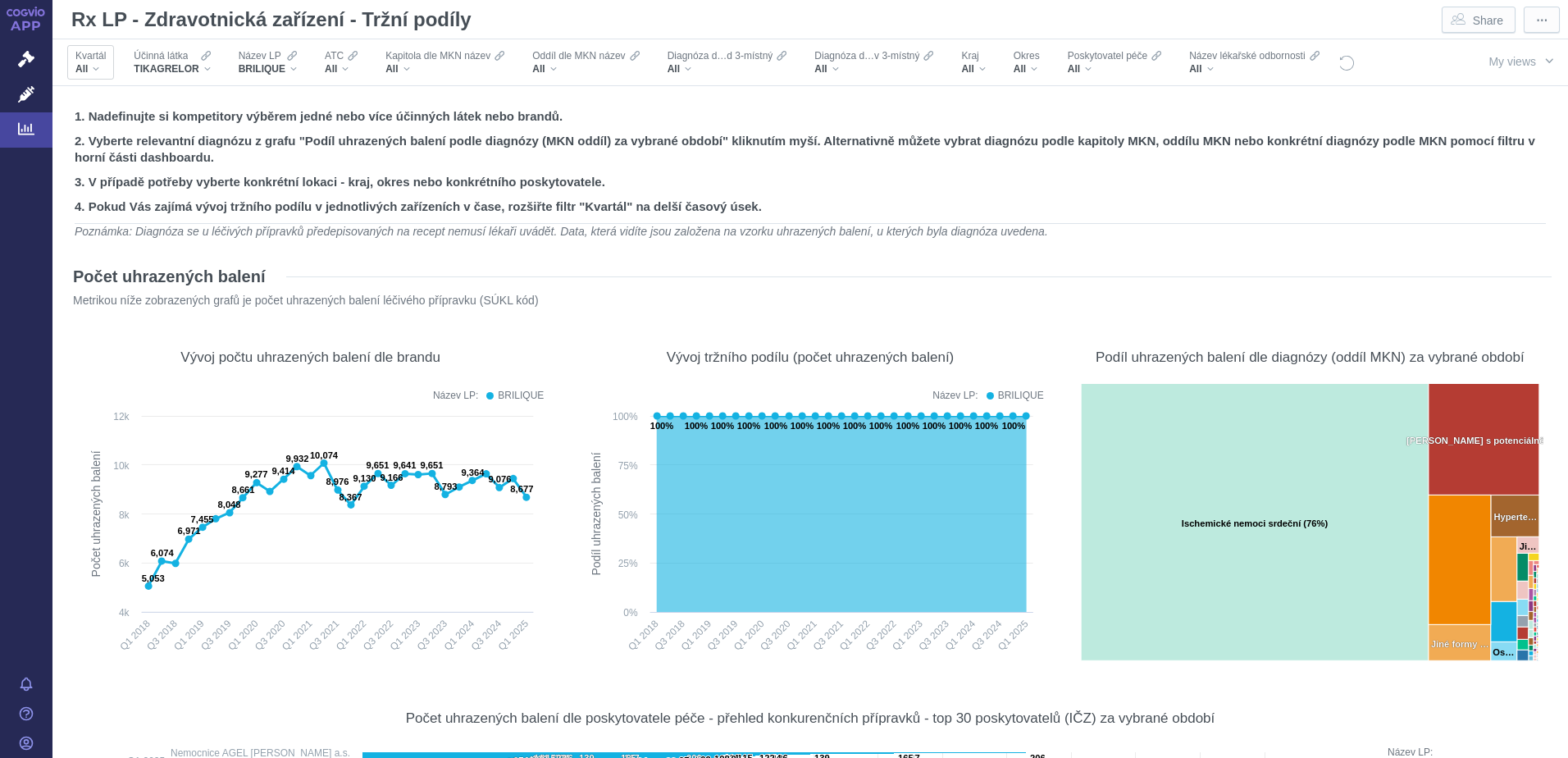
click at [97, 68] on div "All" at bounding box center [91, 68] width 31 height 13
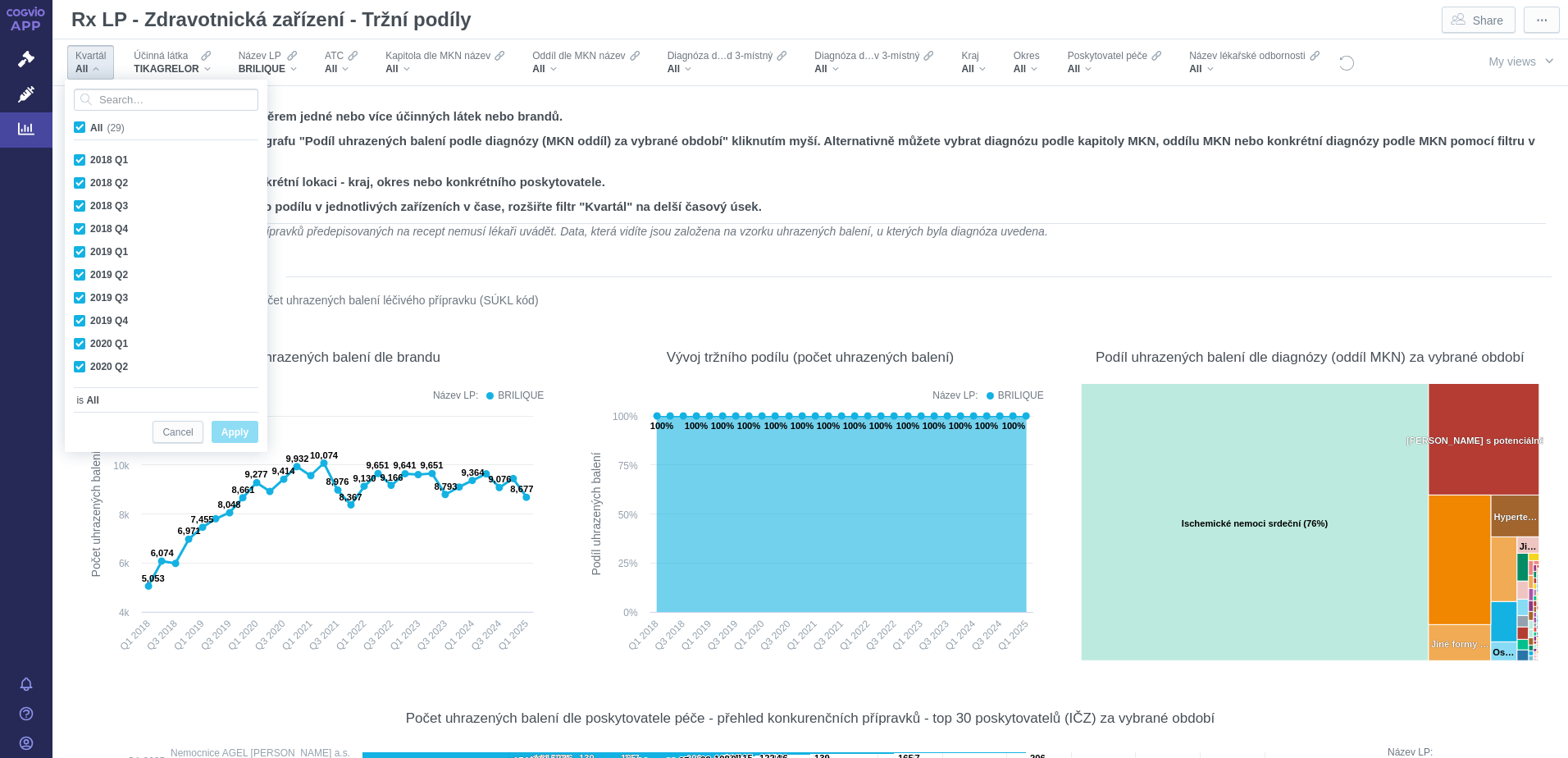
click at [90, 127] on span "All (29)" at bounding box center [107, 128] width 35 height 12
click at [90, 127] on input "All (29)" at bounding box center [95, 124] width 11 height 11
checkbox input "false"
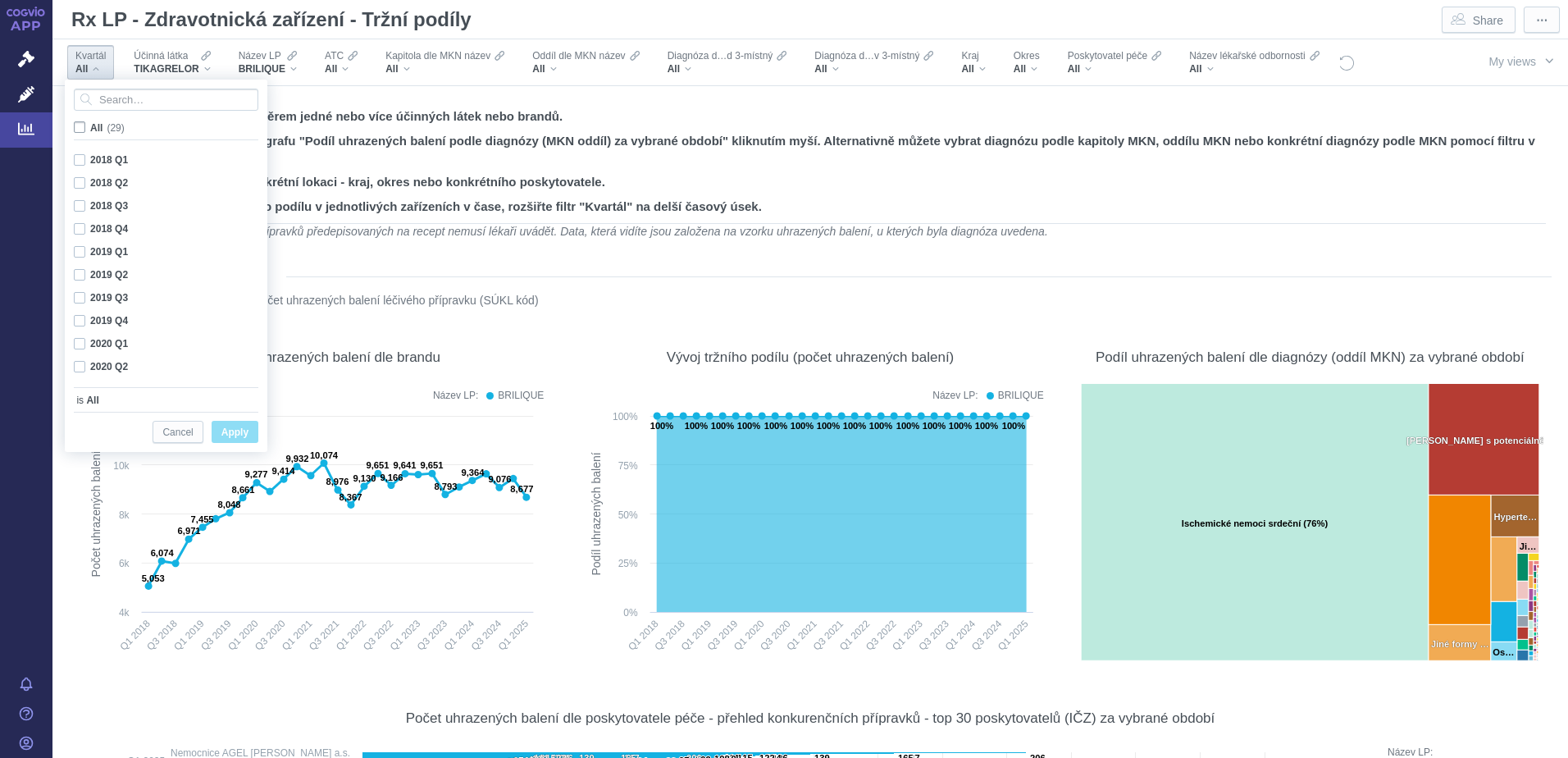
checkbox input "false"
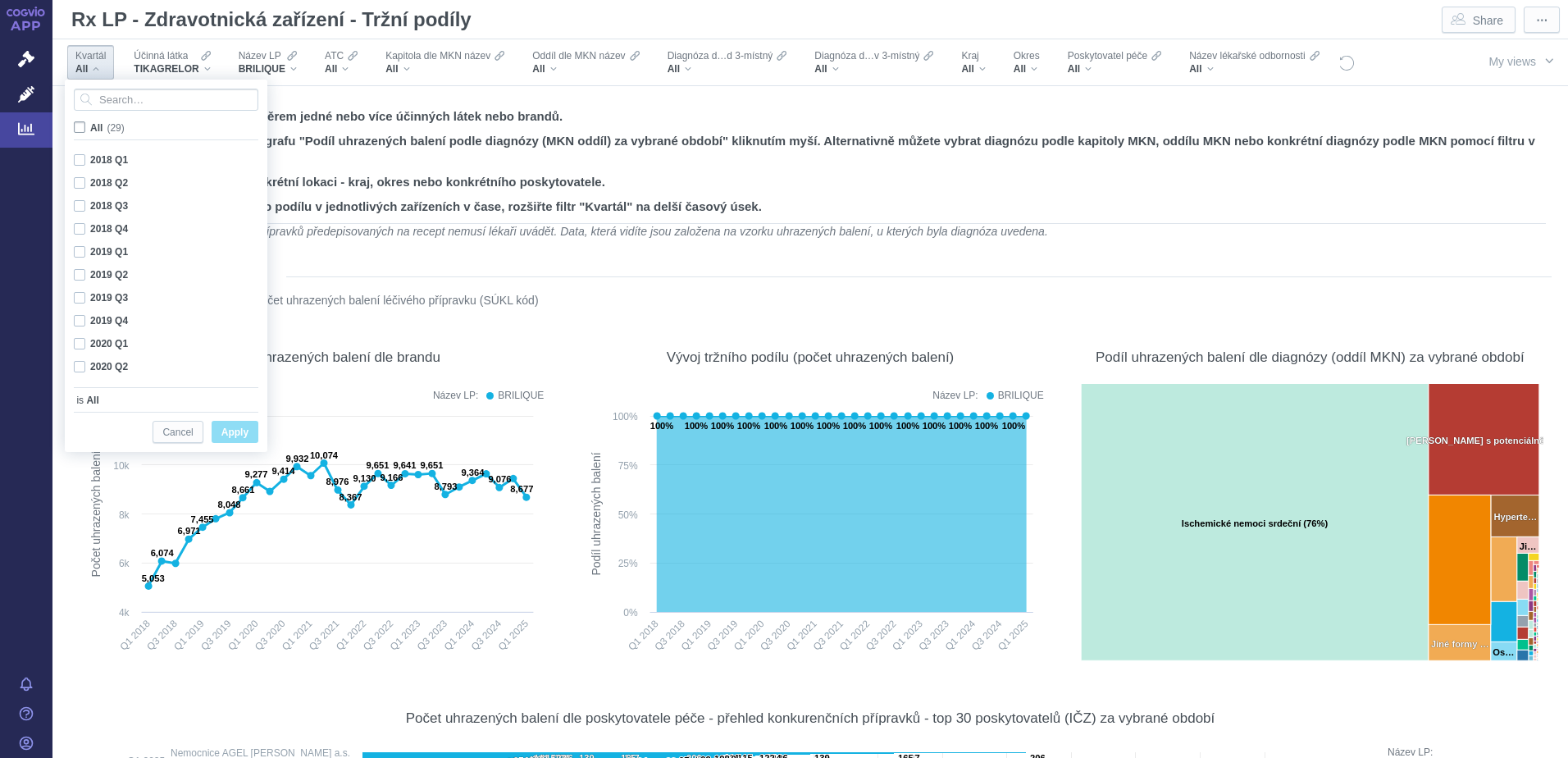
checkbox input "false"
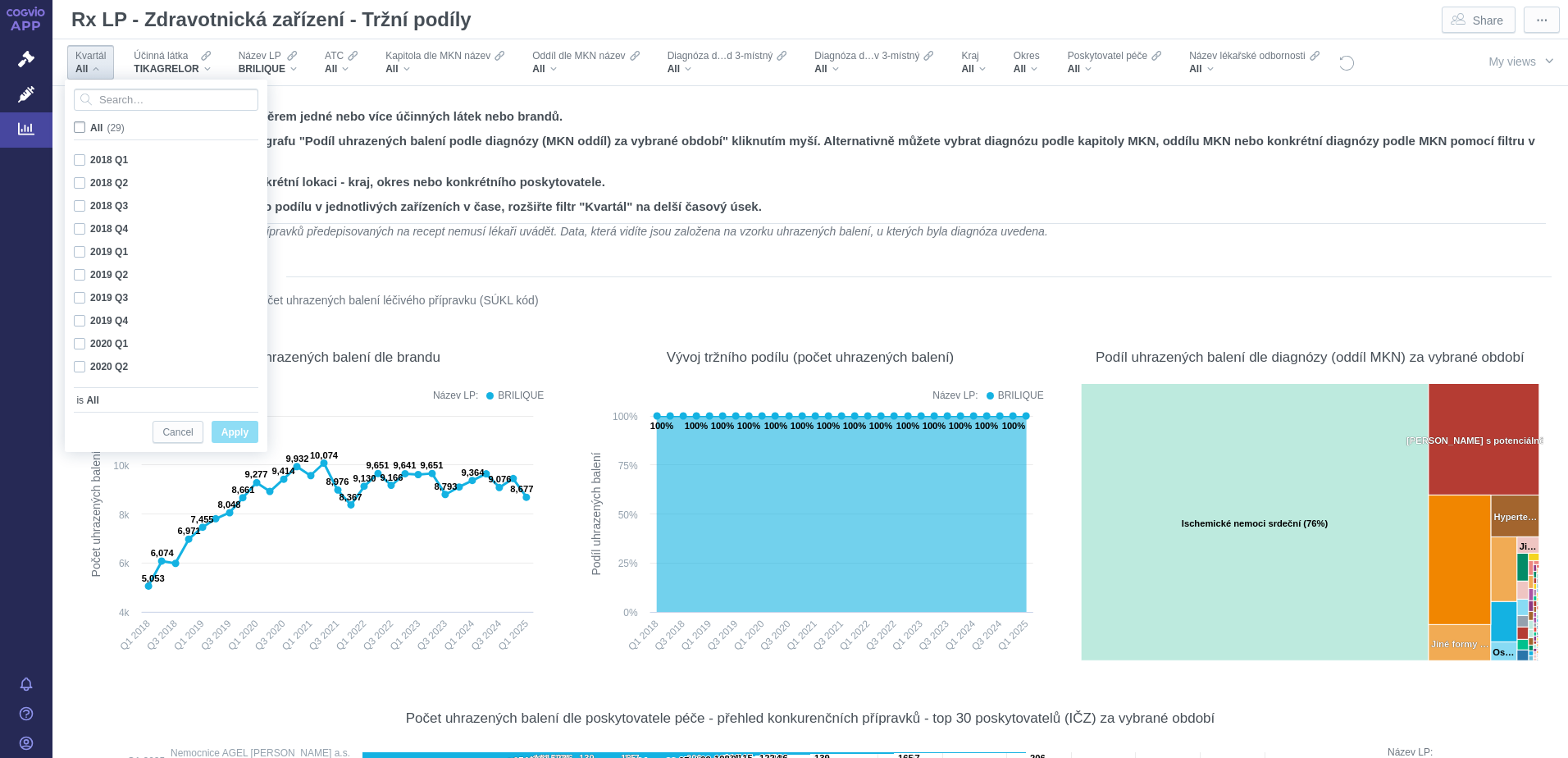
checkbox input "false"
click at [77, 342] on div "2024 Q4 Only" at bounding box center [168, 343] width 205 height 23
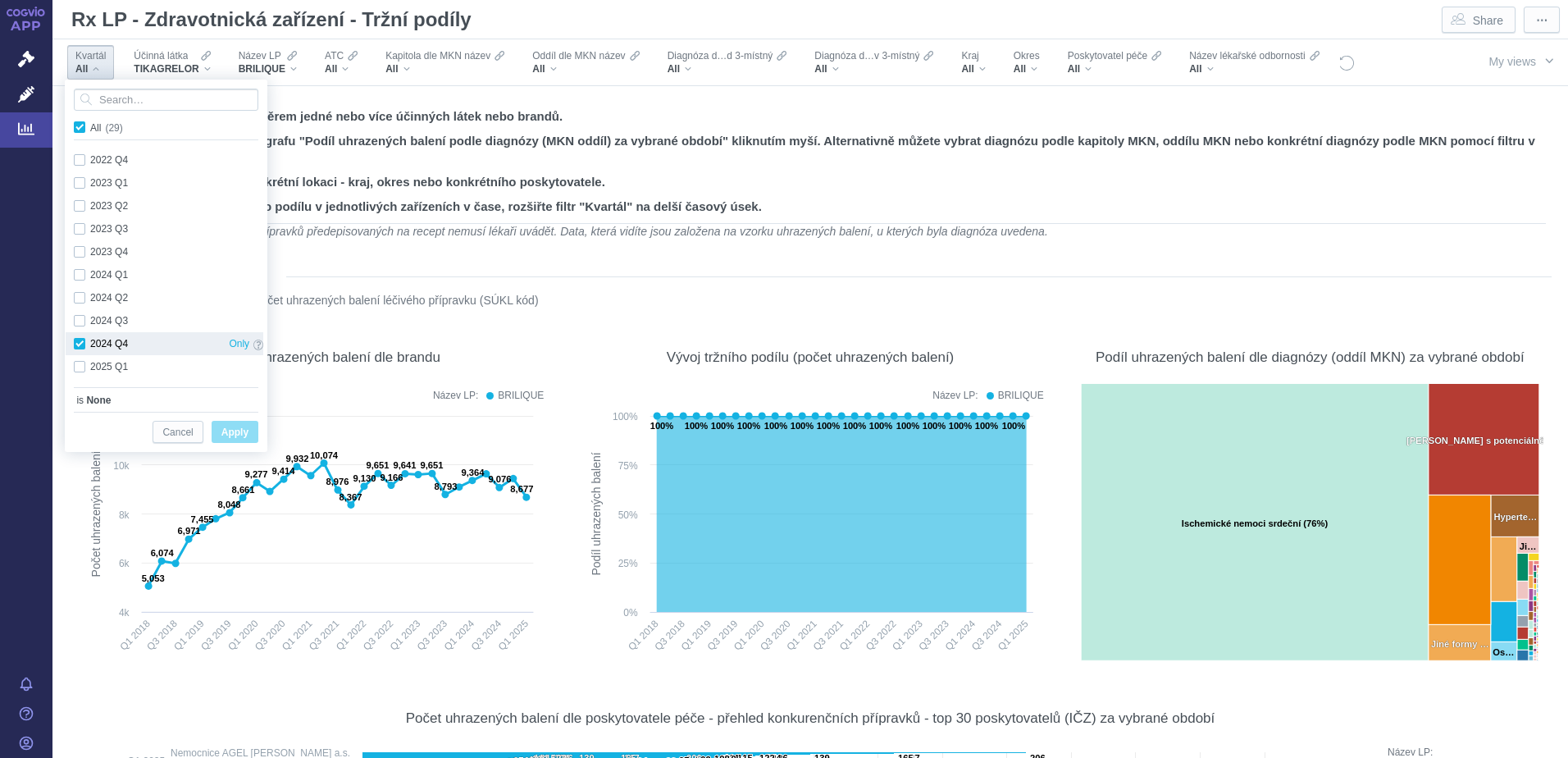
checkbox input "true"
click at [81, 368] on div "2025 Q1 Only" at bounding box center [168, 366] width 205 height 23
checkbox input "true"
click at [238, 430] on span "Apply" at bounding box center [235, 432] width 27 height 20
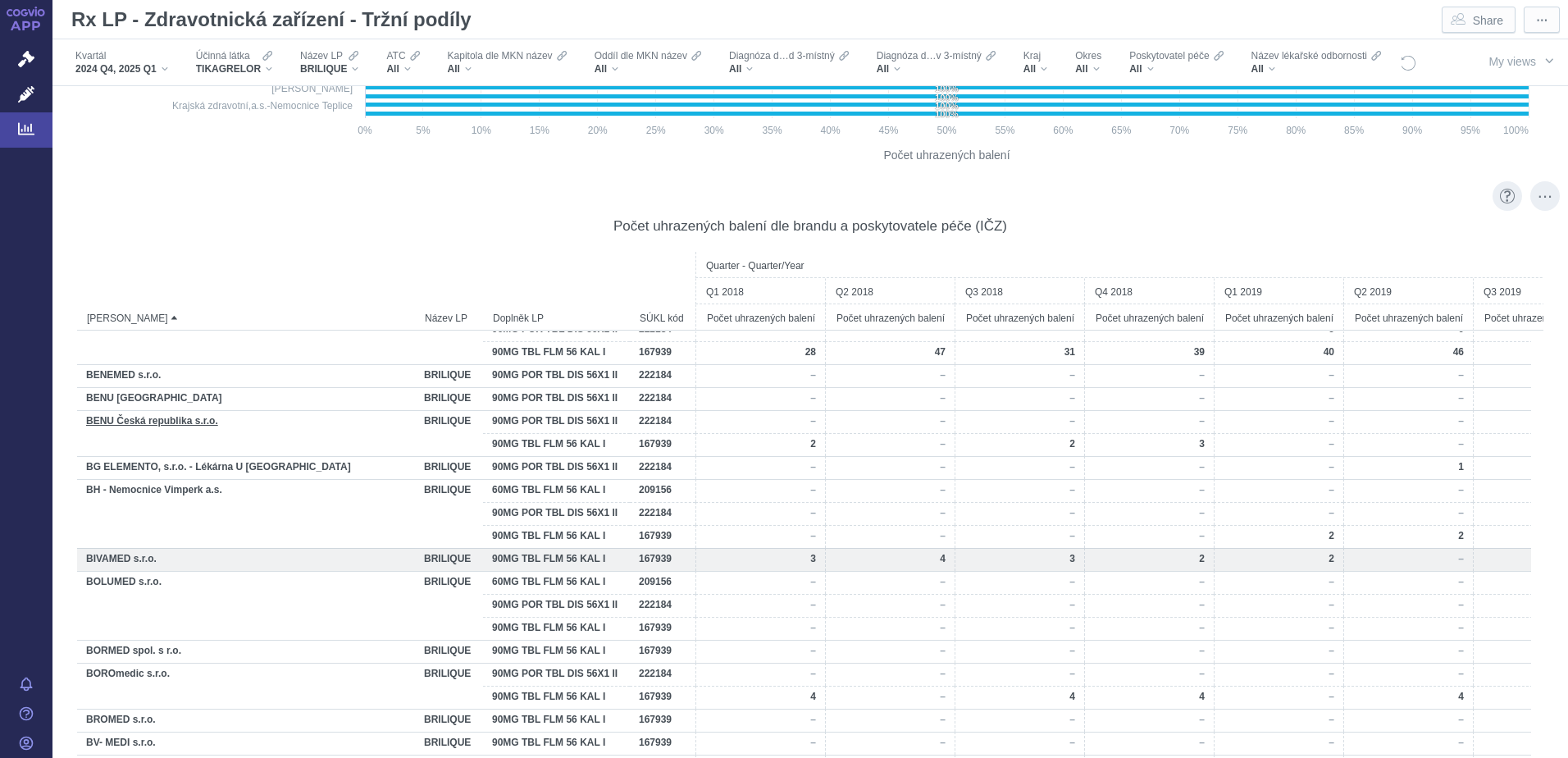
scroll to position [0, 0]
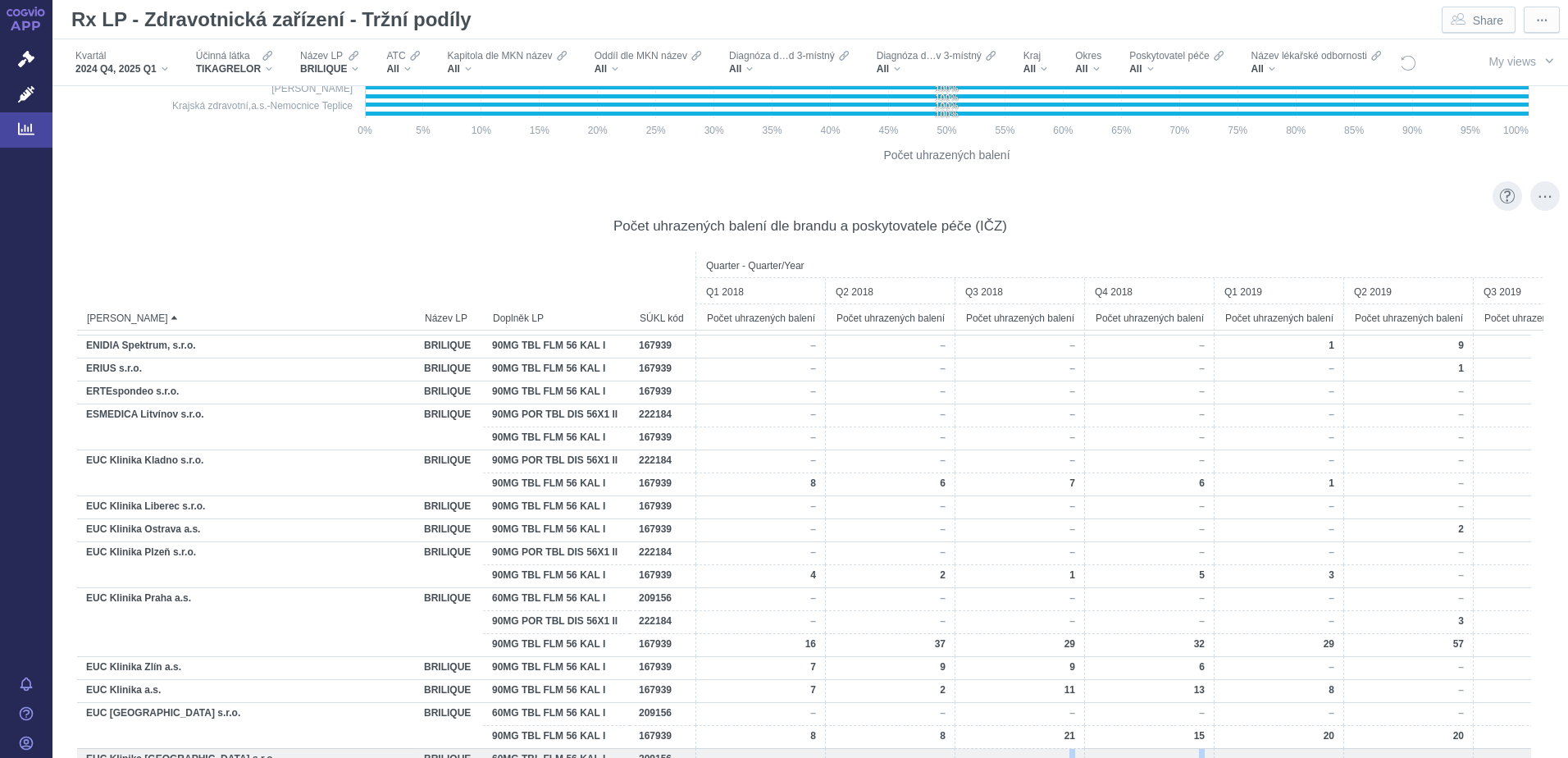
drag, startPoint x: 998, startPoint y: 755, endPoint x: 1203, endPoint y: 755, distance: 205.0
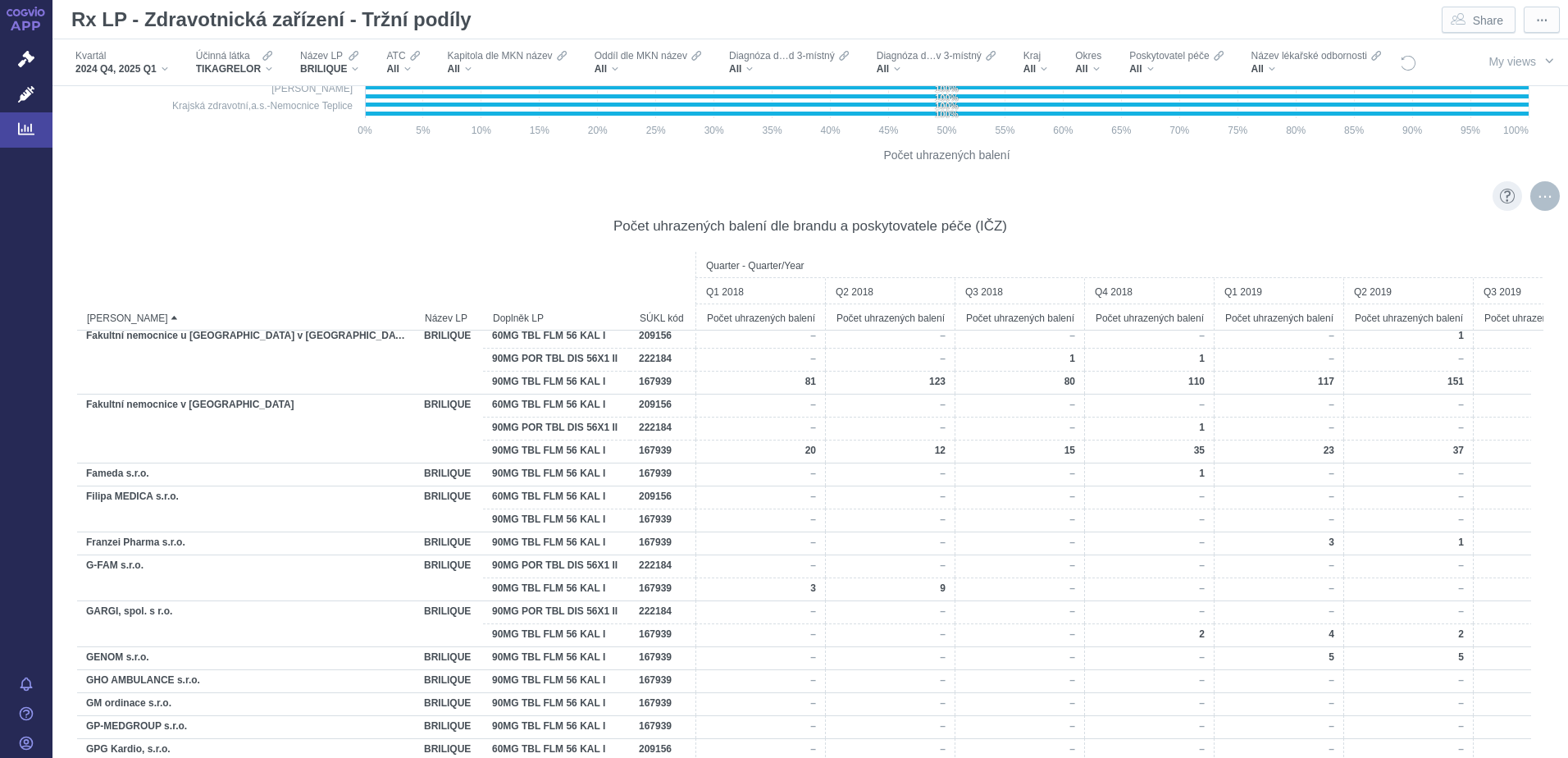
click at [1535, 199] on div "More actions" at bounding box center [1544, 195] width 30 height 30
click at [1399, 229] on span "Export" at bounding box center [1402, 232] width 180 height 16
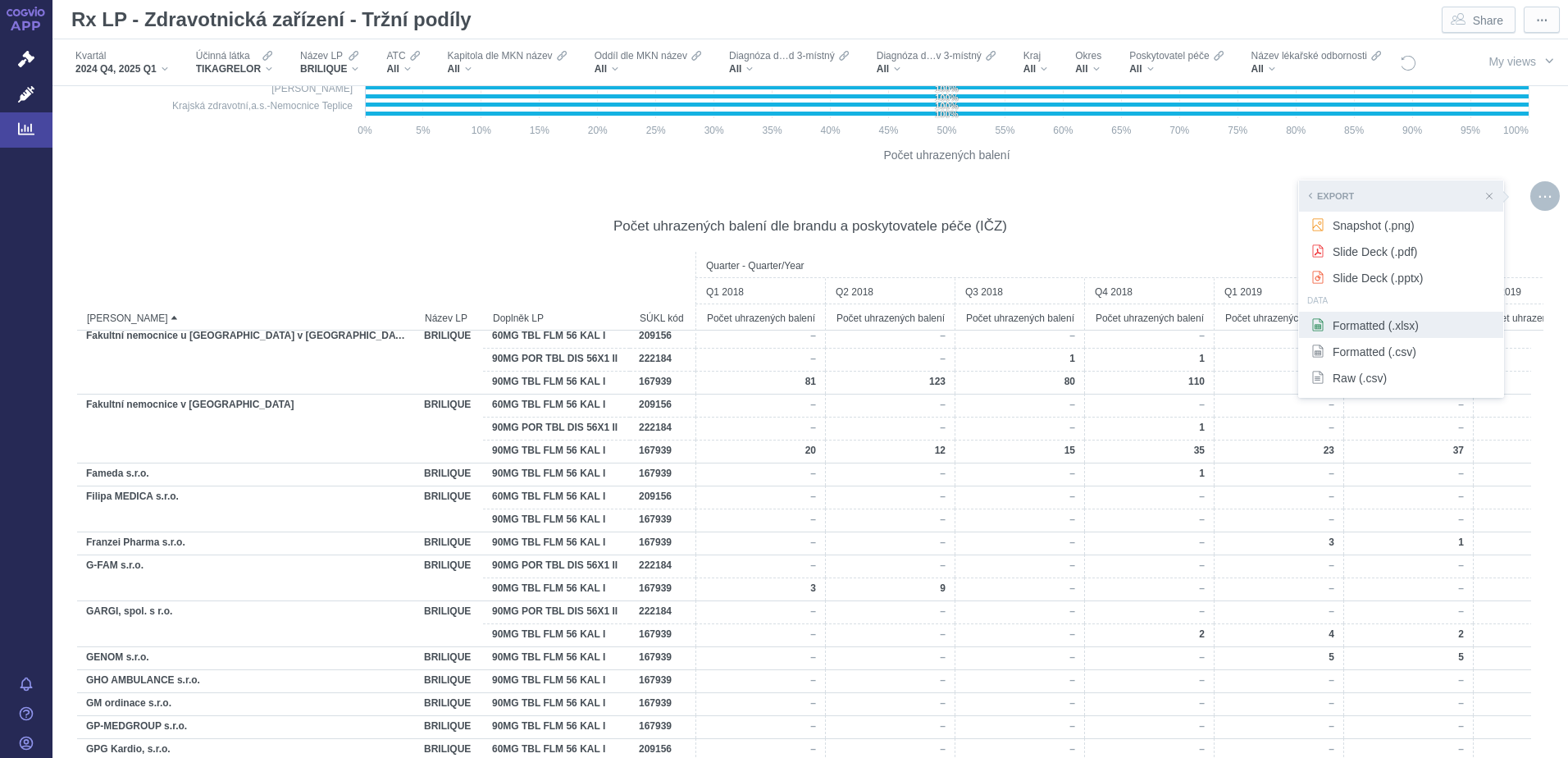
click at [1365, 327] on span "Formatted (.xlsx)" at bounding box center [1402, 324] width 180 height 16
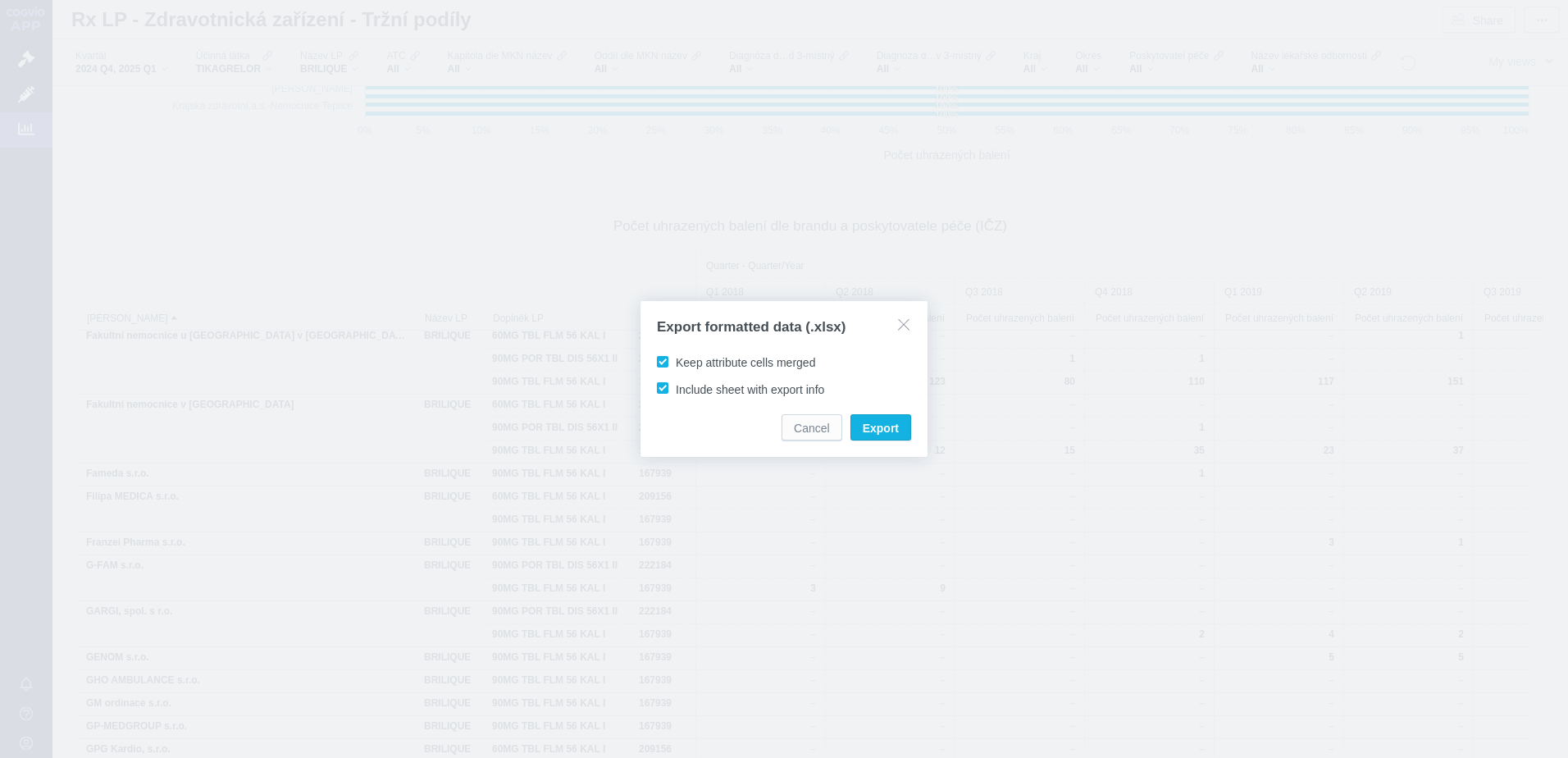
click at [676, 362] on span "Keep attribute cells merged" at bounding box center [745, 362] width 139 height 13
click at [673, 362] on input "Keep attribute cells merged" at bounding box center [678, 358] width 11 height 11
checkbox input "false"
click at [881, 426] on span "Export" at bounding box center [880, 428] width 37 height 16
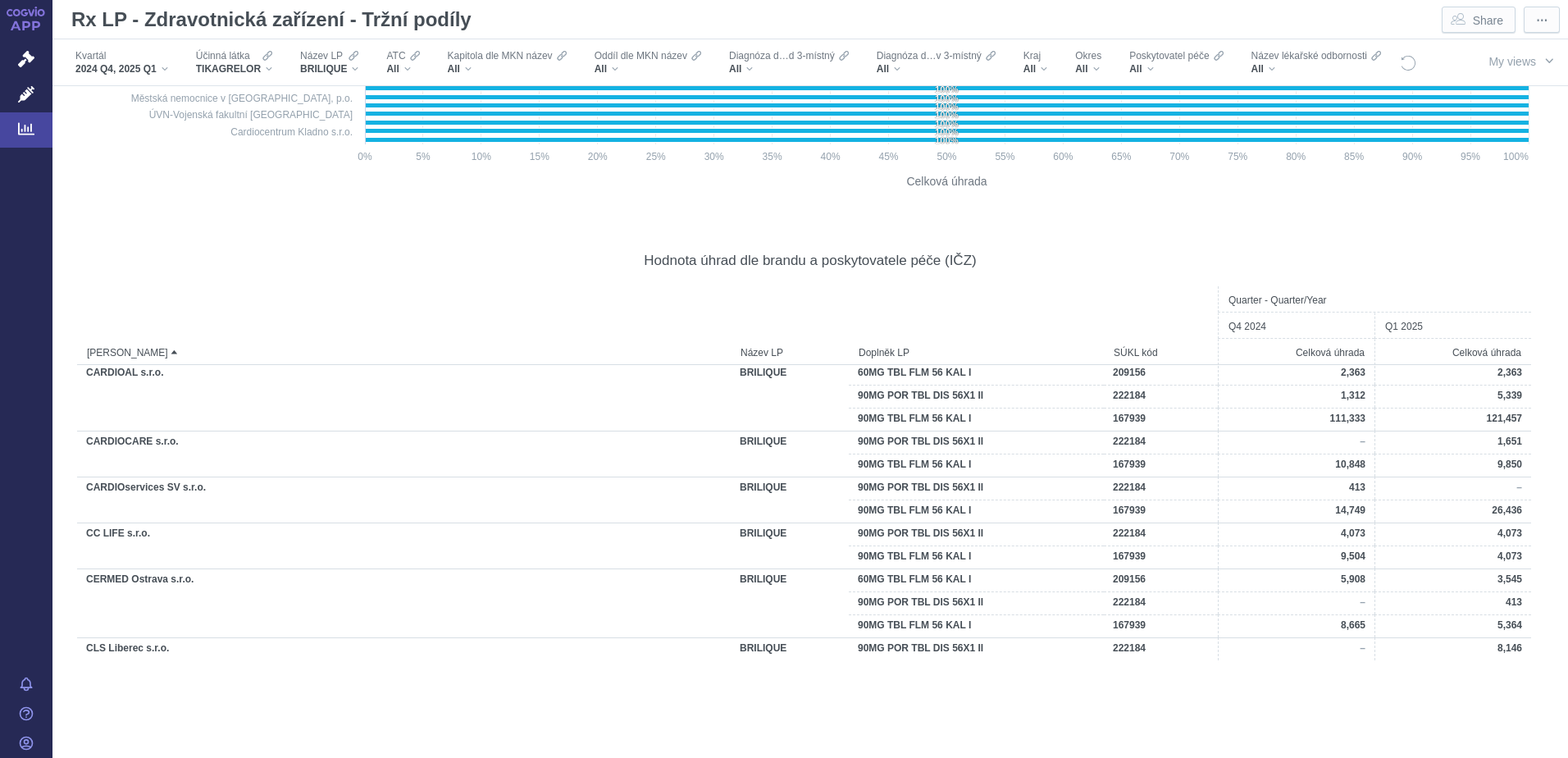
scroll to position [923, 0]
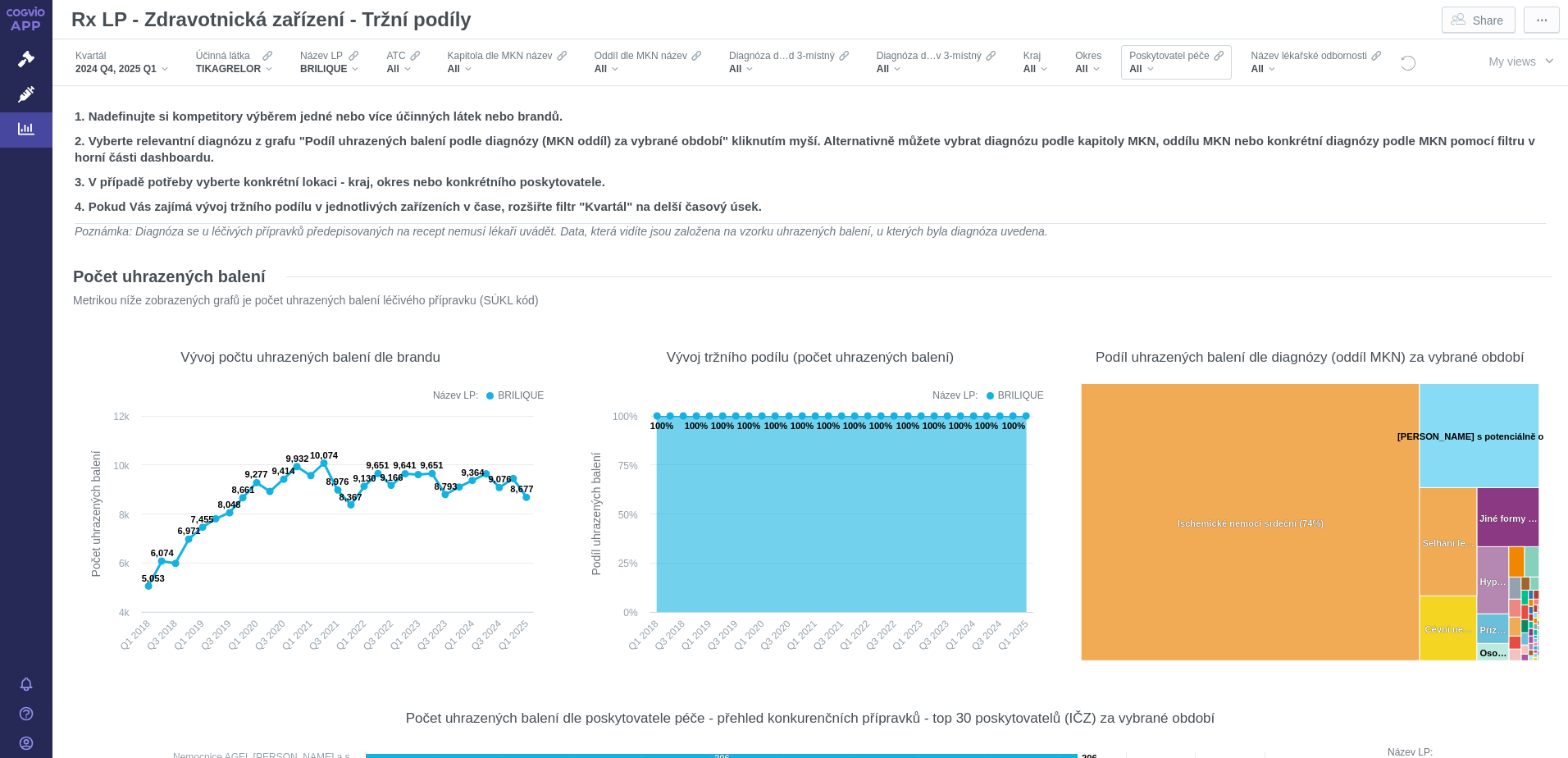
click at [1165, 73] on div "All" at bounding box center [1176, 68] width 93 height 13
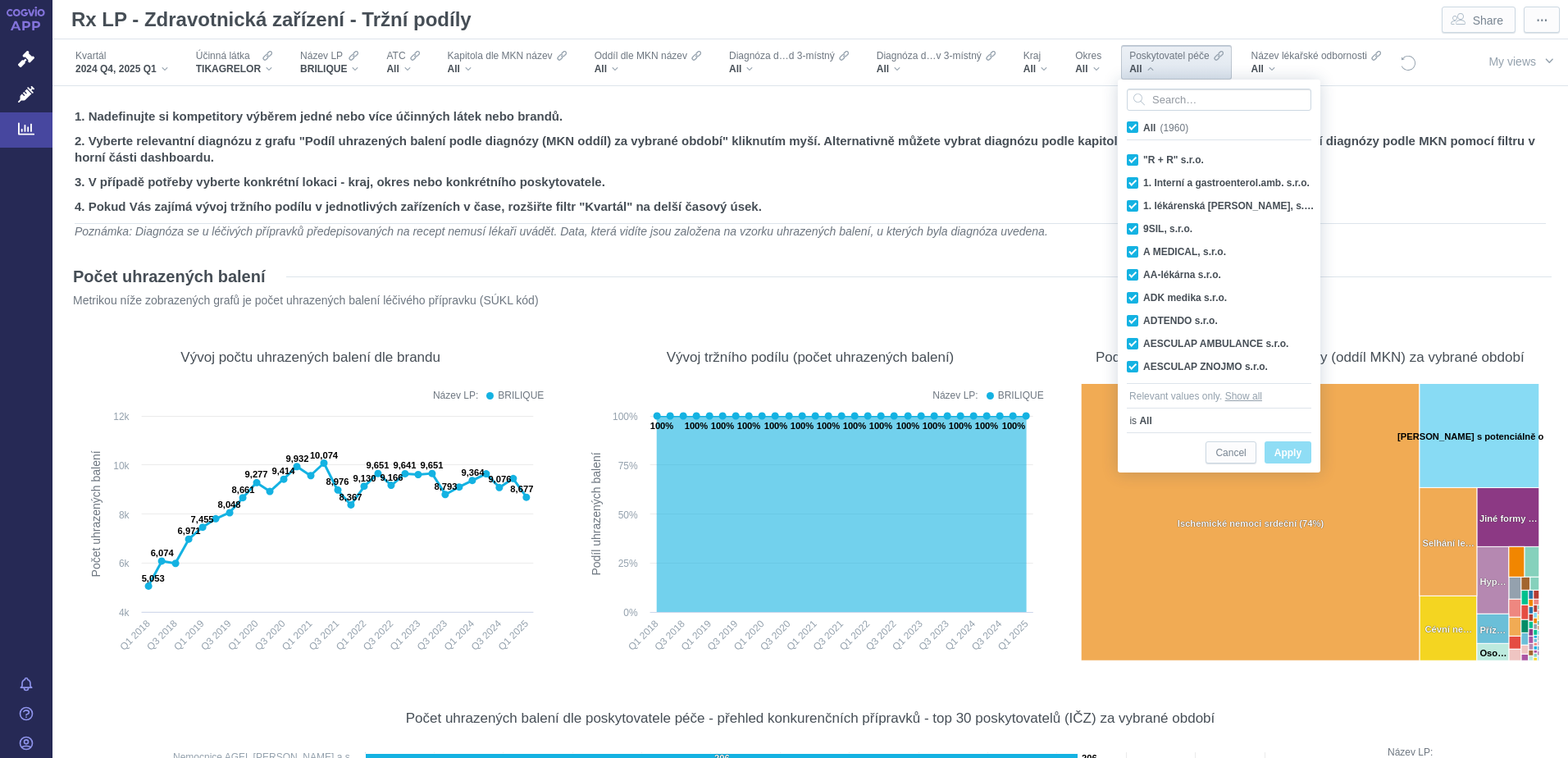
click at [1144, 123] on span "All (1960)" at bounding box center [1166, 128] width 45 height 12
click at [1144, 123] on input "All (1960)" at bounding box center [1149, 124] width 11 height 11
checkbox input "false"
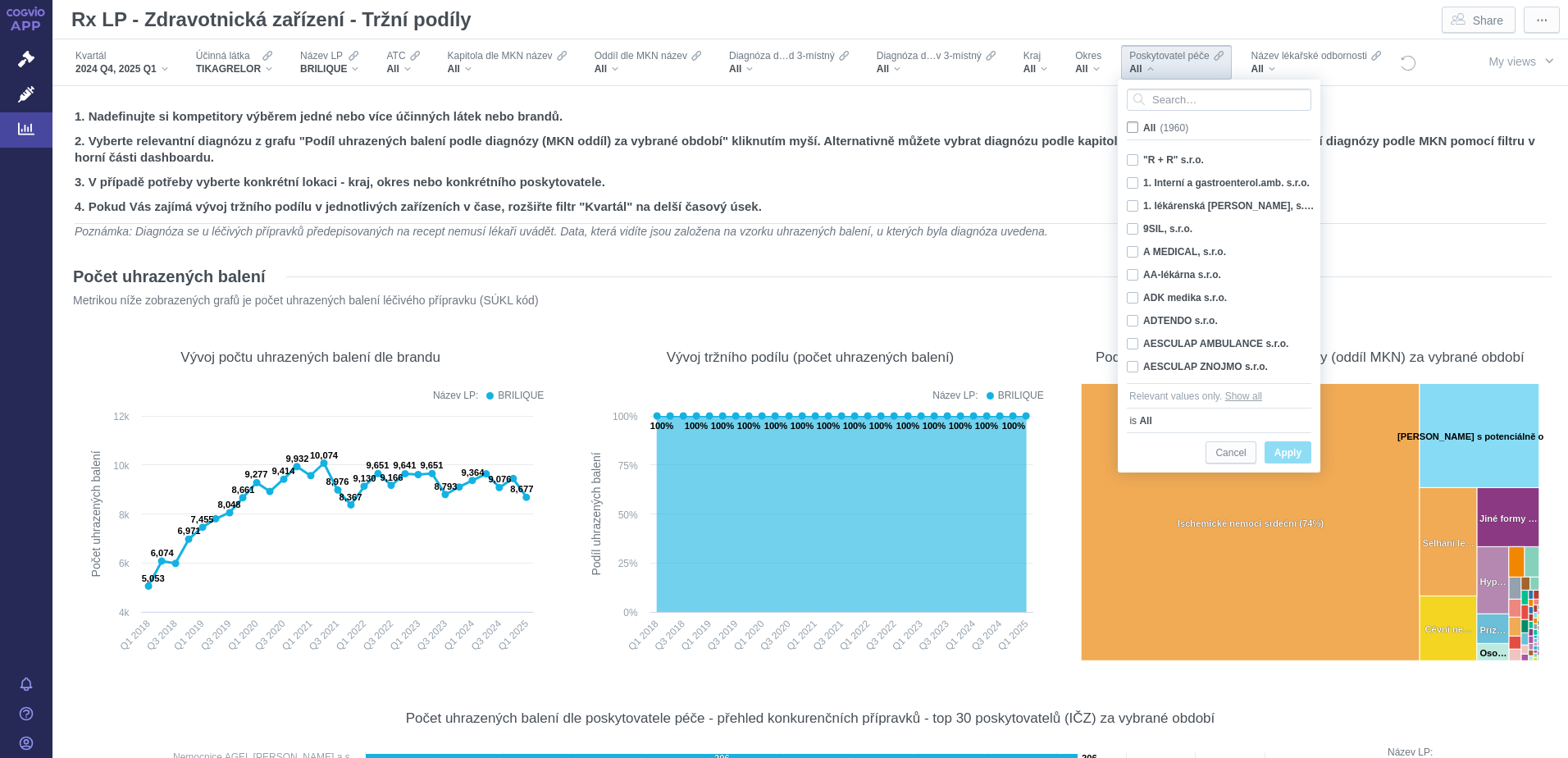
checkbox input "false"
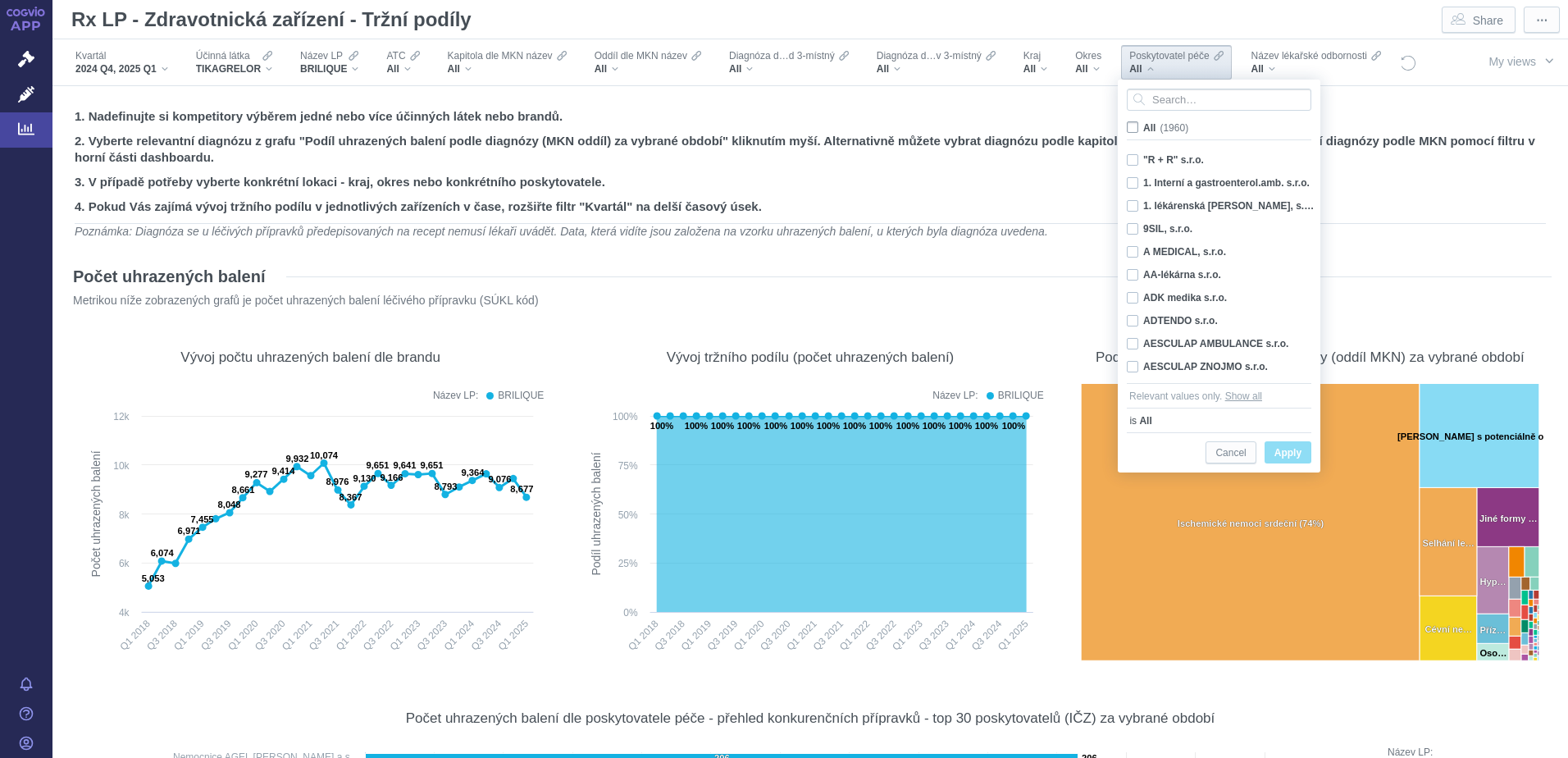
checkbox input "false"
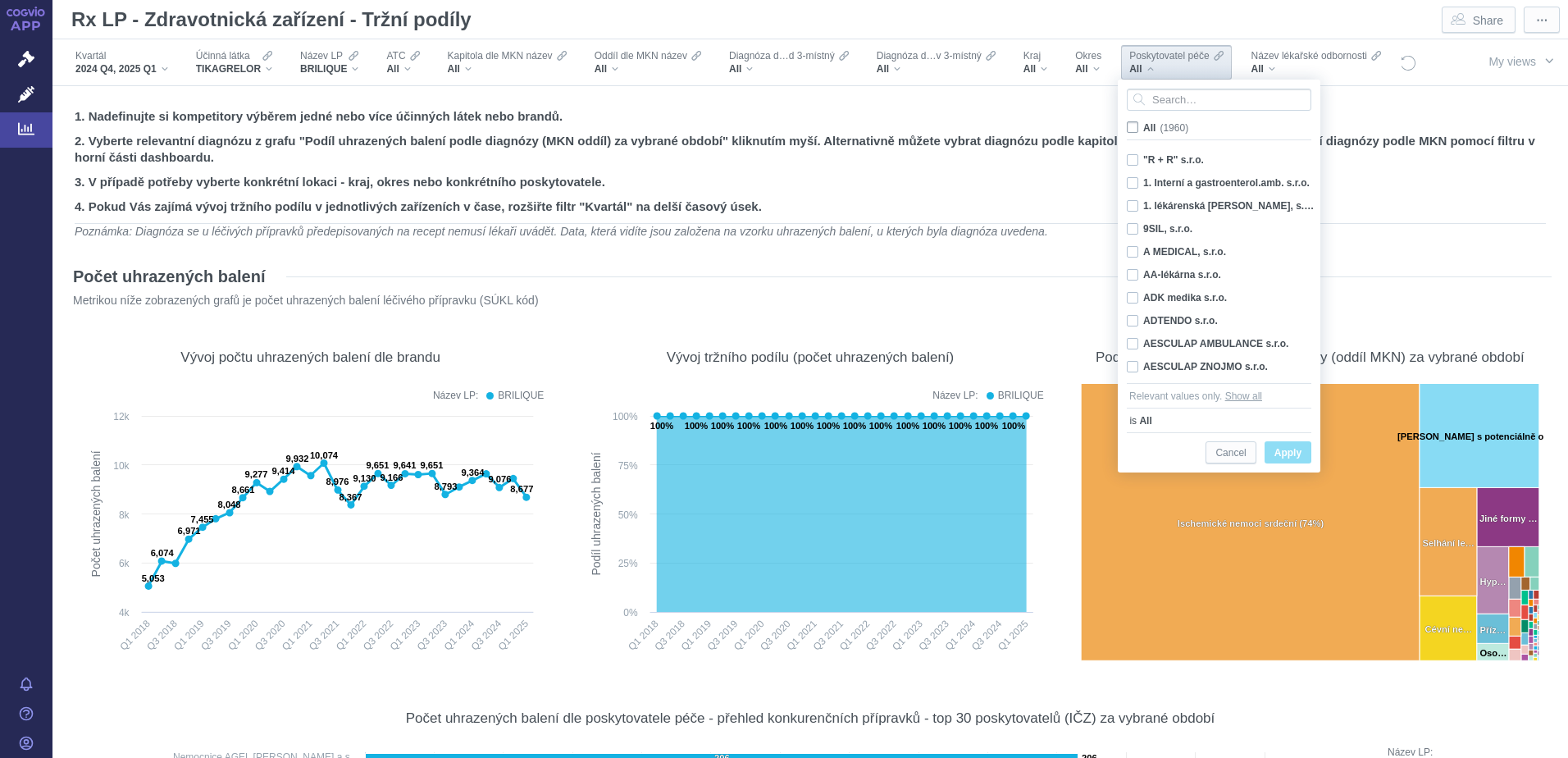
checkbox input "false"
